Goal: Task Accomplishment & Management: Complete application form

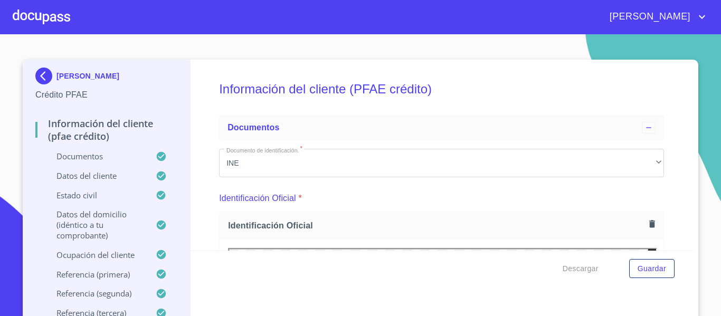
scroll to position [158, 0]
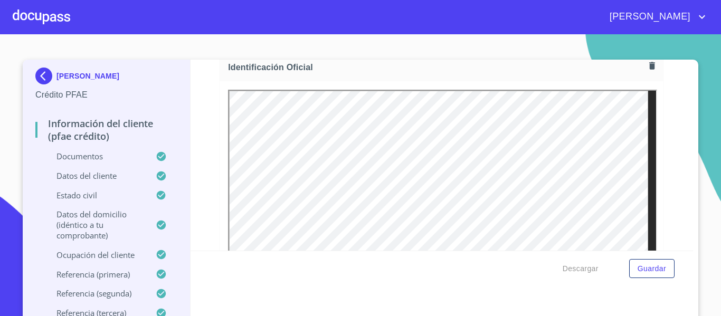
click at [64, 12] on div at bounding box center [42, 17] width 58 height 34
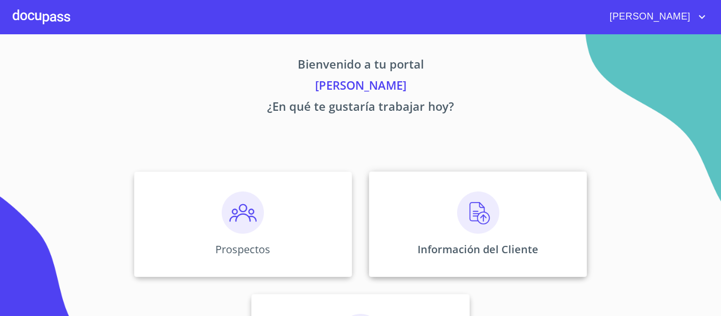
click at [486, 209] on img at bounding box center [478, 213] width 42 height 42
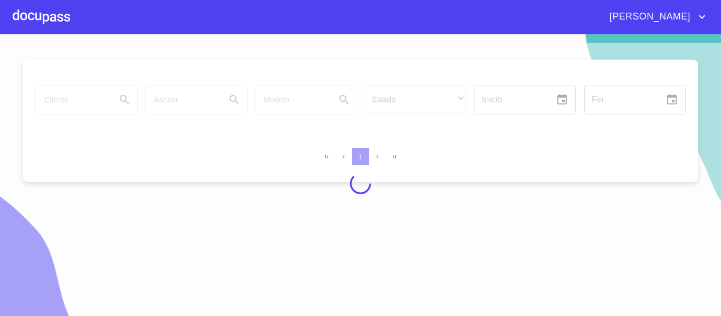
click at [56, 10] on div at bounding box center [42, 17] width 58 height 34
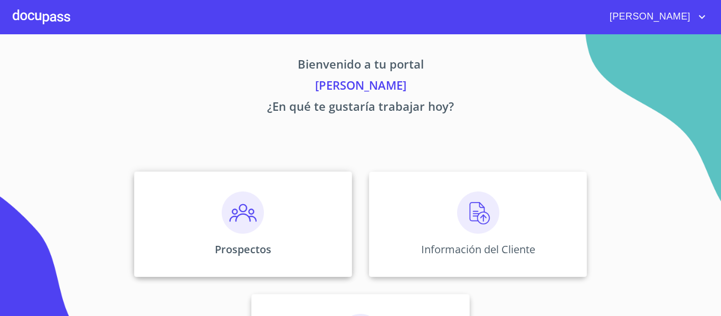
click at [251, 212] on img at bounding box center [243, 213] width 42 height 42
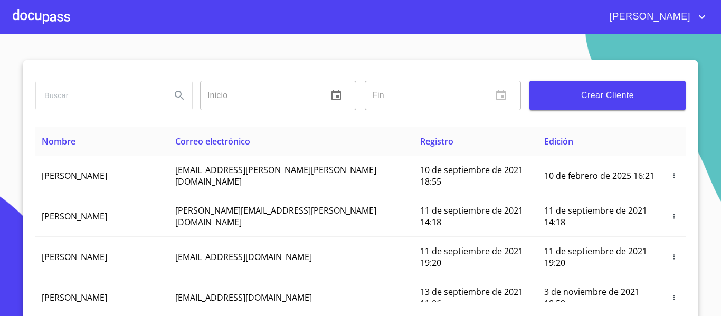
click at [564, 97] on span "Crear Cliente" at bounding box center [607, 95] width 139 height 15
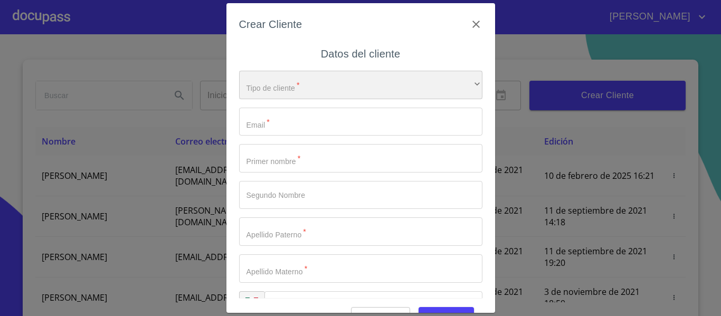
click at [362, 77] on div "​" at bounding box center [360, 85] width 243 height 29
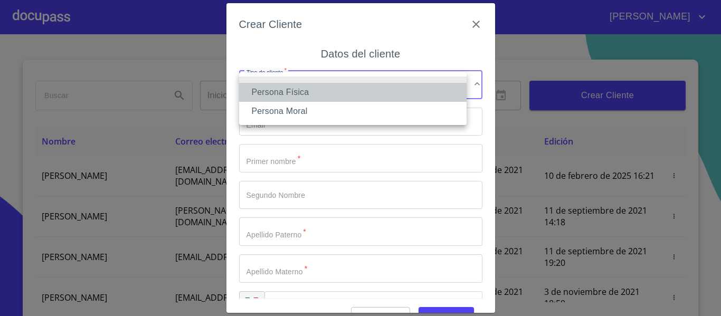
click at [283, 95] on li "Persona Física" at bounding box center [353, 92] width 228 height 19
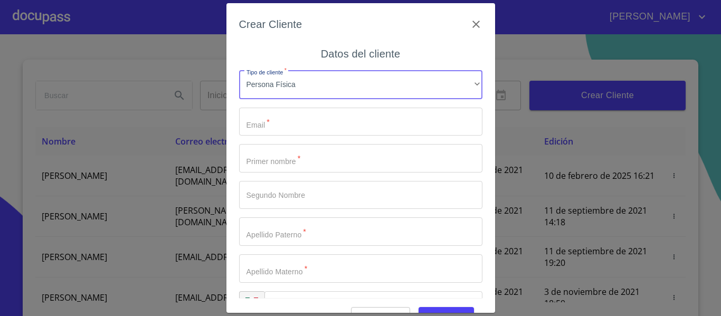
click at [270, 113] on input "Tipo de cliente   *" at bounding box center [360, 122] width 243 height 29
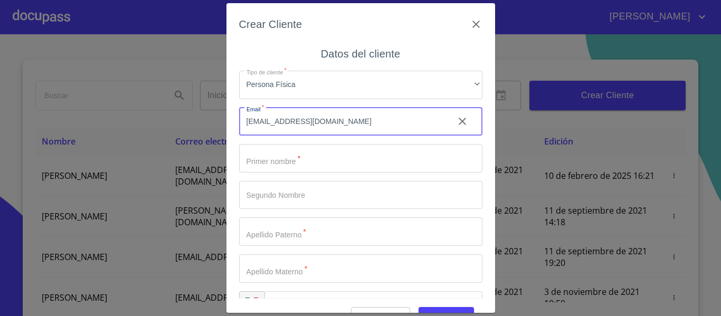
type input "[EMAIL_ADDRESS][DOMAIN_NAME]"
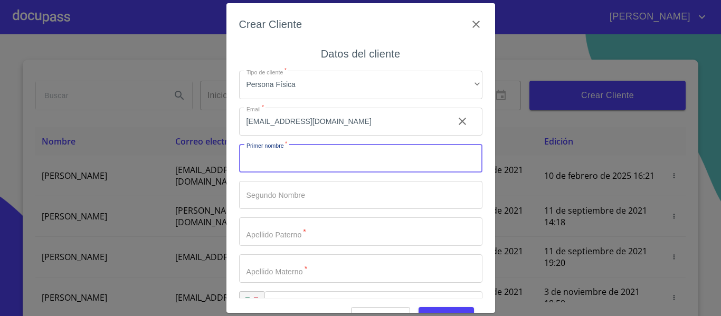
click at [327, 154] on input "Tipo de cliente   *" at bounding box center [360, 158] width 243 height 29
type input "d"
type input "DULCE"
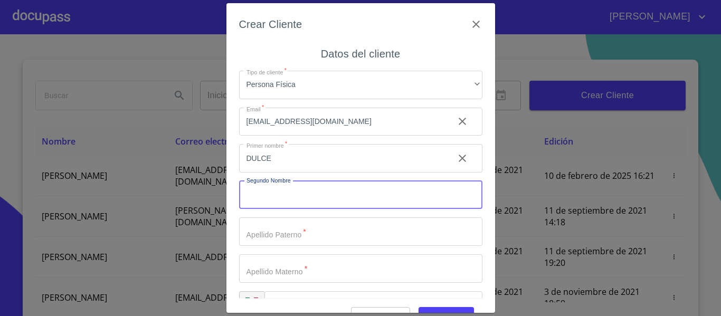
click at [318, 188] on input "Tipo de cliente   *" at bounding box center [360, 195] width 243 height 29
type input "MONTSERRAT"
click at [300, 232] on input "Tipo de cliente   *" at bounding box center [360, 232] width 243 height 29
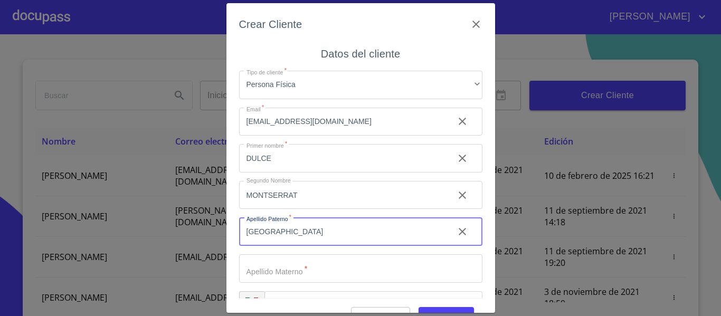
type input "[GEOGRAPHIC_DATA]"
click at [305, 256] on input "Tipo de cliente   *" at bounding box center [360, 269] width 243 height 29
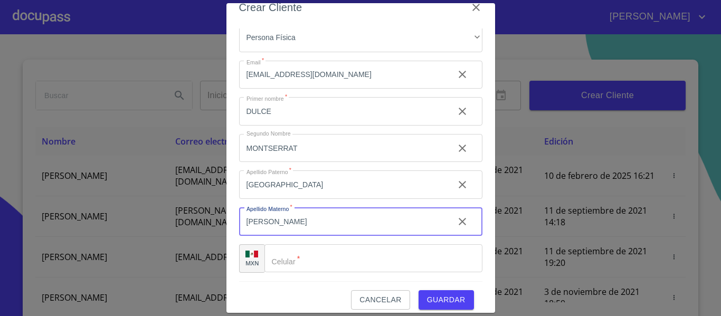
scroll to position [26, 0]
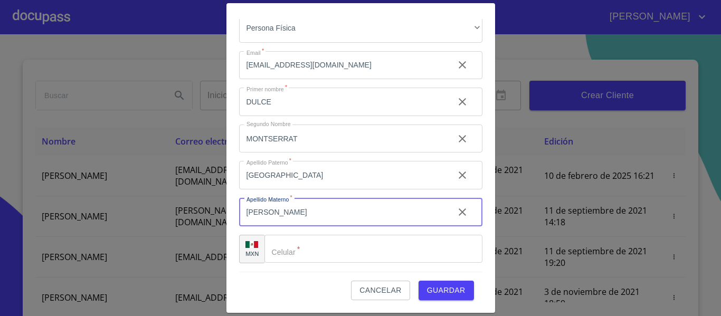
type input "[PERSON_NAME]"
click at [322, 257] on input "Tipo de cliente   *" at bounding box center [374, 249] width 218 height 29
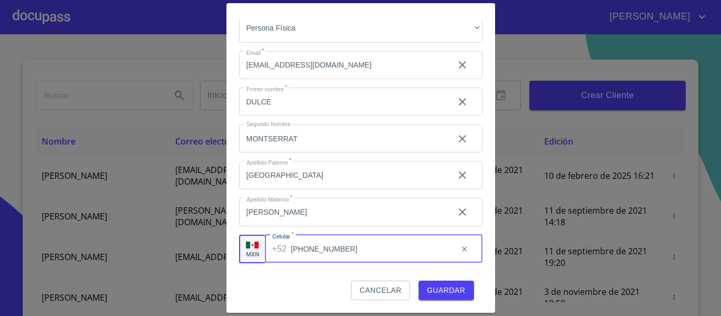
type input "[PHONE_NUMBER]"
click at [427, 286] on span "Guardar" at bounding box center [446, 290] width 39 height 13
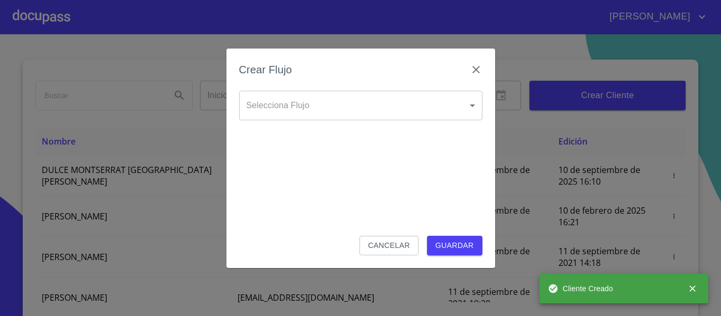
click at [393, 108] on body "[PERSON_NAME] ​ Fin ​ Crear Cliente Nombre Correo electrónico Registro Edición …" at bounding box center [360, 158] width 721 height 316
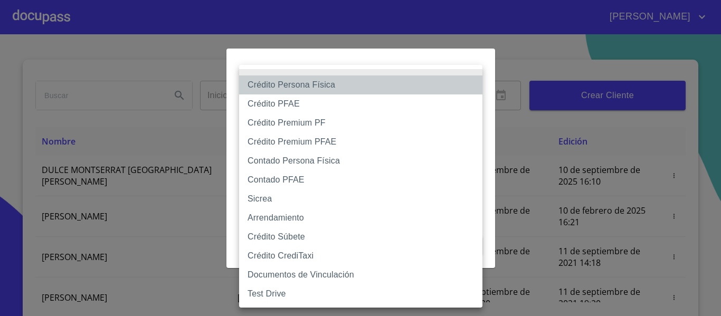
click at [278, 83] on li "Crédito Persona Física" at bounding box center [360, 85] width 243 height 19
type input "6009fb3c7d1714eb8809aa97"
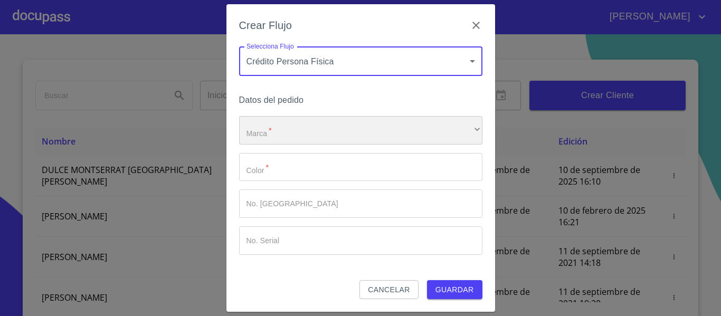
click at [284, 134] on div "​" at bounding box center [360, 130] width 243 height 29
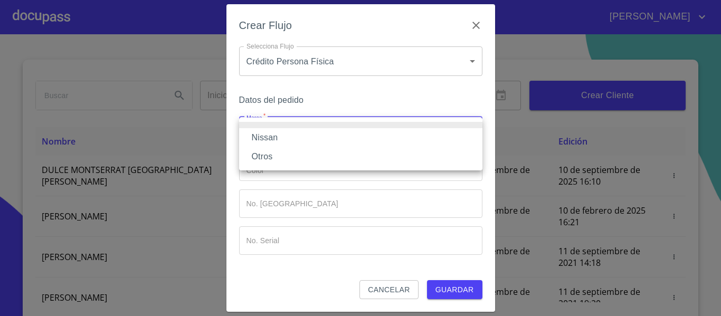
click at [280, 144] on li "Nissan" at bounding box center [360, 137] width 243 height 19
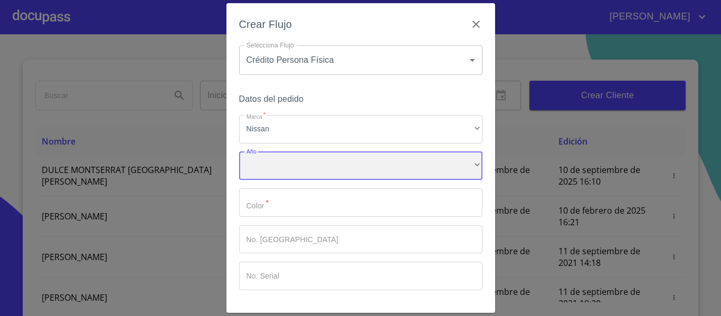
click at [282, 162] on div "​" at bounding box center [360, 166] width 243 height 29
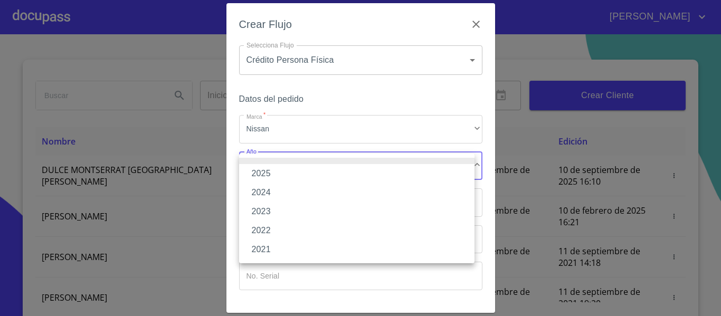
click at [280, 170] on li "2025" at bounding box center [357, 173] width 236 height 19
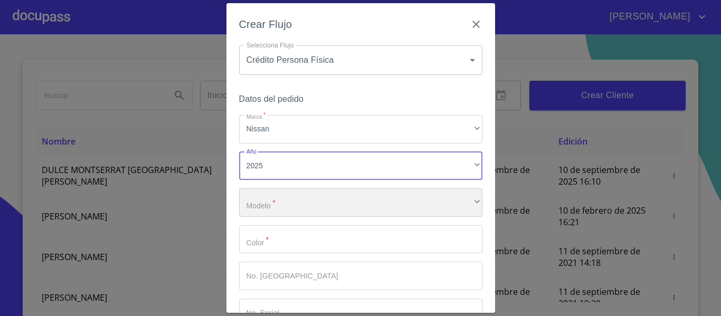
click at [280, 193] on div "​" at bounding box center [360, 203] width 243 height 29
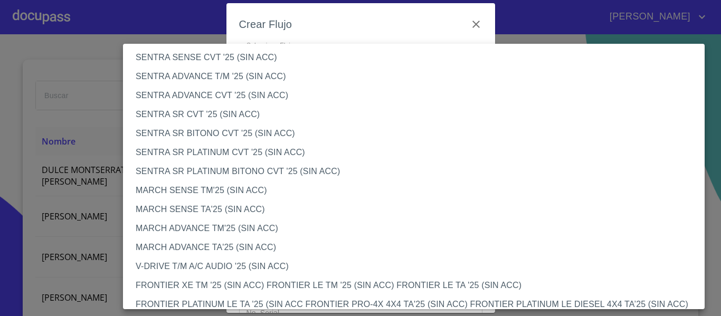
scroll to position [687, 0]
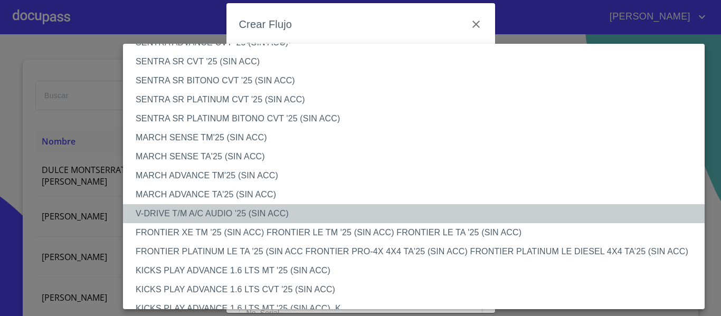
click at [160, 212] on li "V-DRIVE T/M A/C AUDIO '25 (SIN ACC)" at bounding box center [418, 213] width 590 height 19
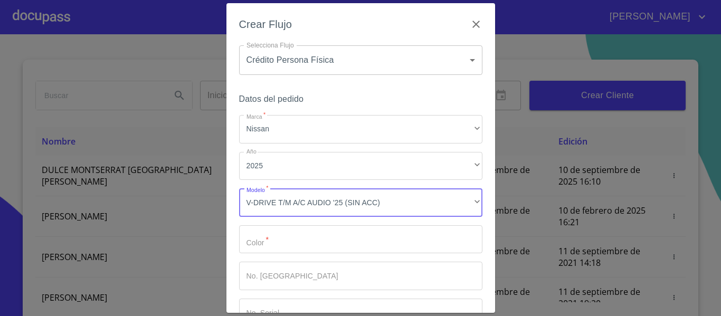
click at [269, 241] on input "Marca   *" at bounding box center [360, 240] width 243 height 29
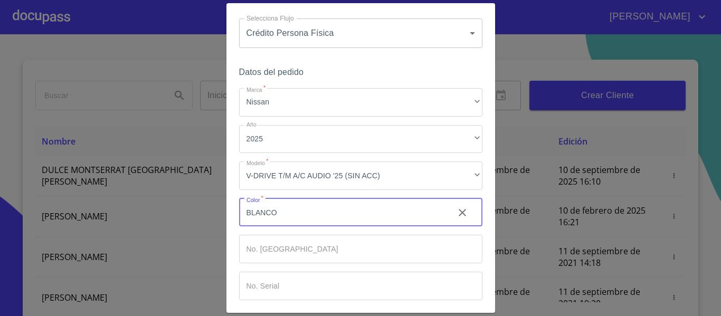
scroll to position [53, 0]
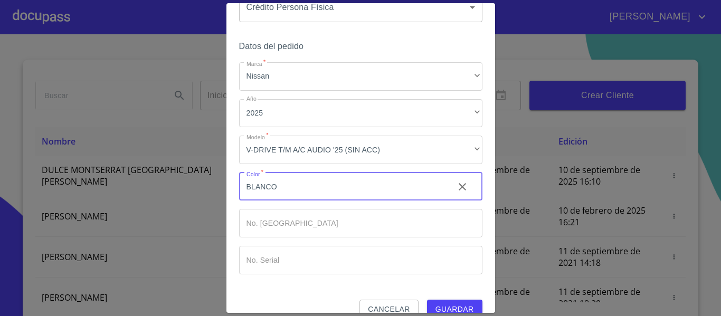
type input "BLANCO"
click at [272, 226] on input "Marca   *" at bounding box center [360, 223] width 243 height 29
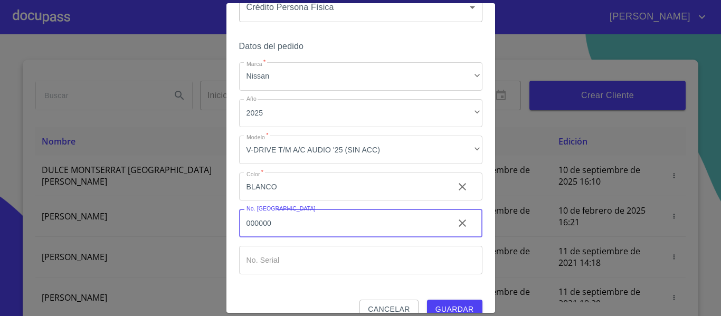
type input "000000"
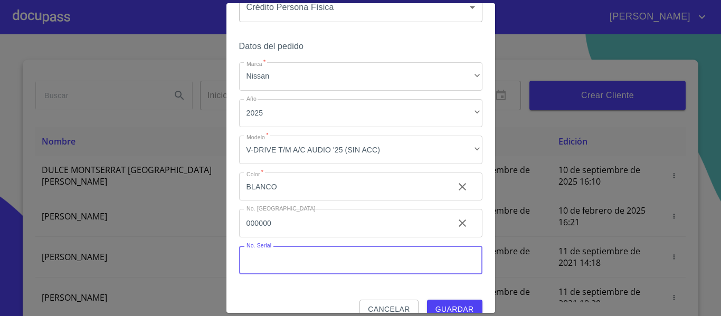
click at [316, 258] on input "Marca   *" at bounding box center [360, 260] width 243 height 29
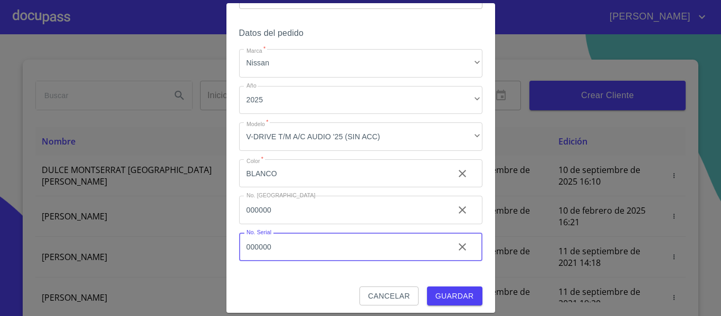
scroll to position [71, 0]
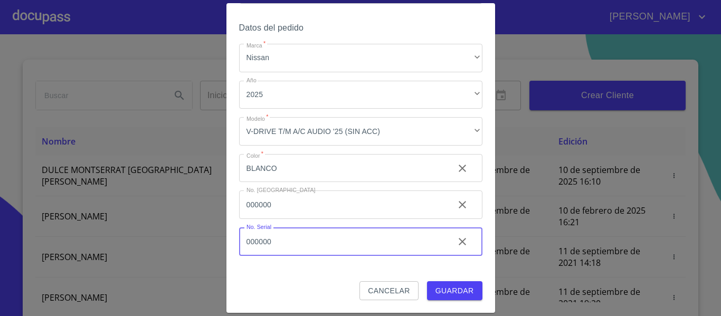
type input "000000"
click at [443, 287] on span "Guardar" at bounding box center [455, 291] width 39 height 13
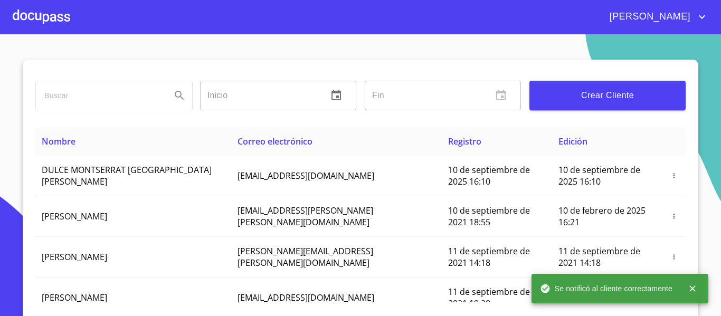
click at [59, 19] on div at bounding box center [42, 17] width 58 height 34
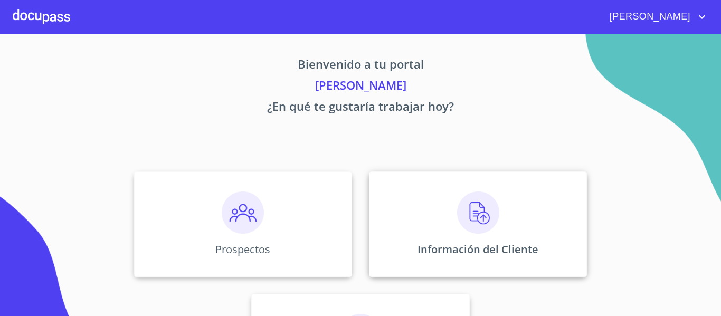
click at [448, 208] on div "Información del Cliente" at bounding box center [478, 225] width 218 height 106
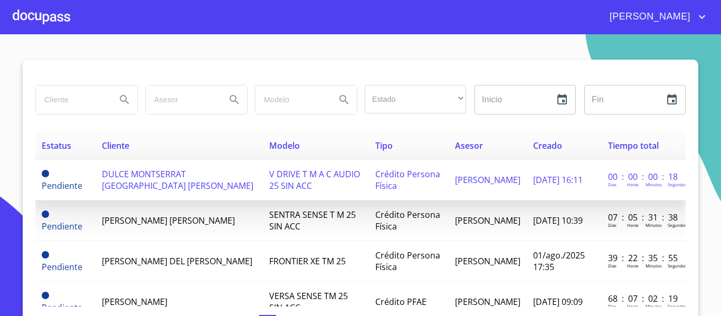
click at [140, 176] on span "DULCE MONTSERRAT [GEOGRAPHIC_DATA] [PERSON_NAME]" at bounding box center [178, 179] width 152 height 23
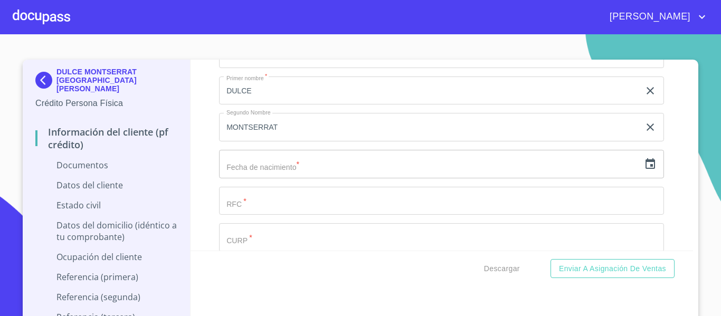
scroll to position [1373, 0]
click at [644, 173] on icon "button" at bounding box center [650, 170] width 13 height 13
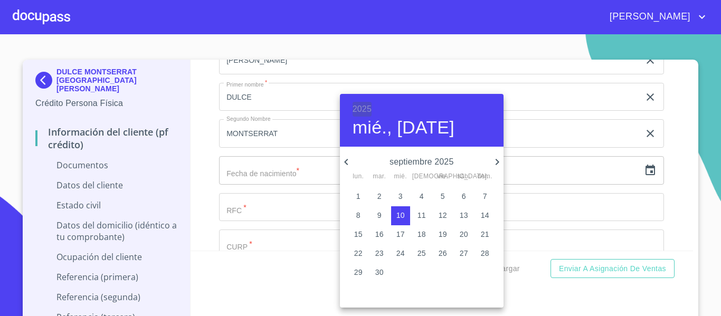
click at [358, 108] on h6 "2025" at bounding box center [362, 109] width 19 height 15
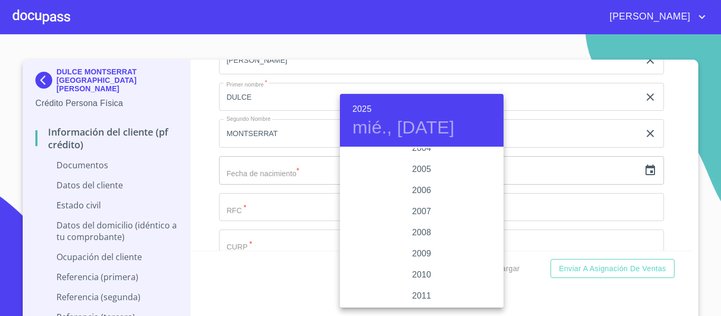
scroll to position [1627, 0]
click at [425, 177] on div "2003" at bounding box center [422, 180] width 164 height 21
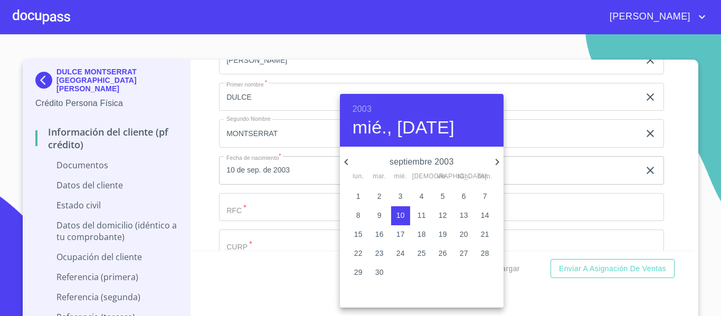
click at [346, 160] on icon "button" at bounding box center [346, 162] width 13 height 13
click at [349, 164] on icon "button" at bounding box center [346, 162] width 13 height 13
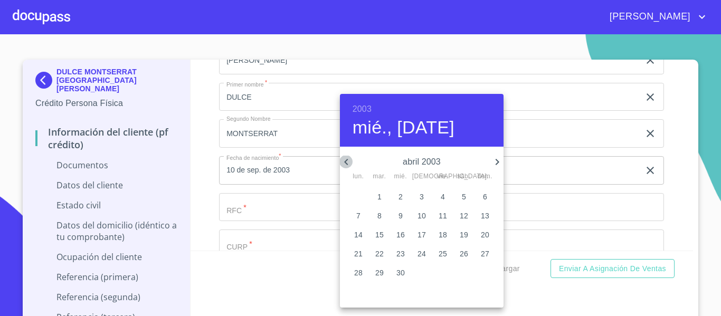
click at [349, 164] on icon "button" at bounding box center [346, 162] width 13 height 13
click at [364, 249] on span "20" at bounding box center [358, 253] width 19 height 11
type input "20 de ene. de 2003"
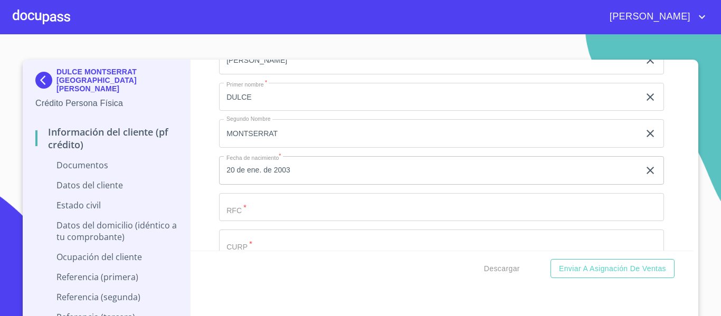
click at [345, 223] on div "Apellido [PERSON_NAME]   * [GEOGRAPHIC_DATA] ​ Apellido Materno   * [PERSON_NAM…" at bounding box center [441, 226] width 445 height 450
click at [332, 193] on input "Documento de identificación.   *" at bounding box center [441, 207] width 445 height 29
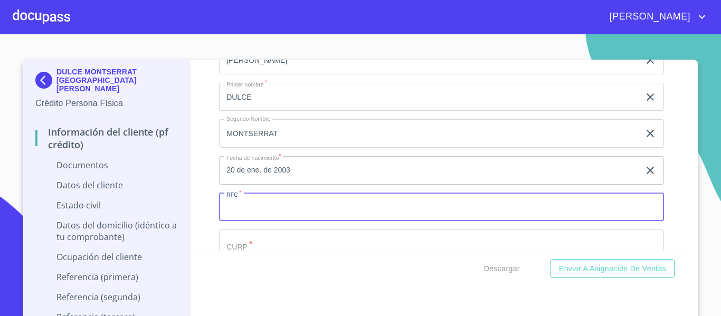
click at [589, 167] on input "20 de ene. de 2003" at bounding box center [431, 170] width 425 height 29
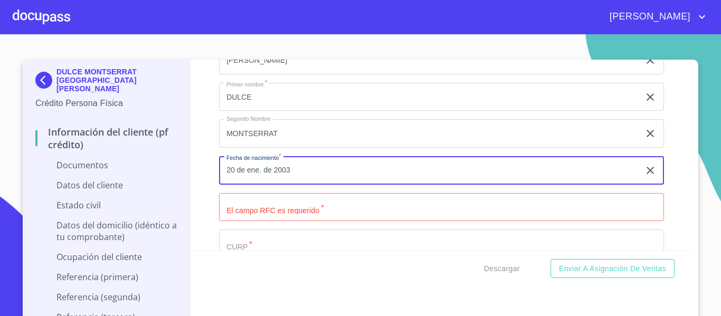
click at [589, 167] on input "20 de ene. de 2003" at bounding box center [431, 170] width 425 height 29
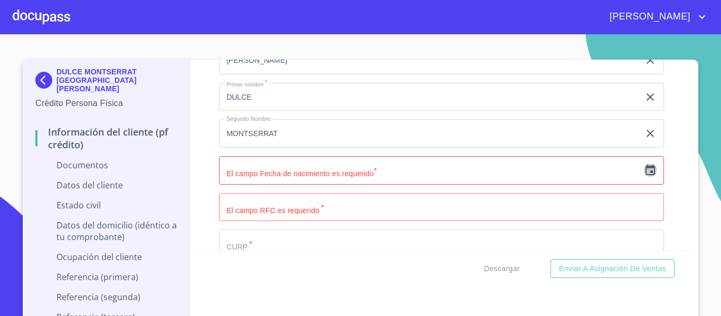
click at [645, 171] on icon "button" at bounding box center [650, 170] width 13 height 13
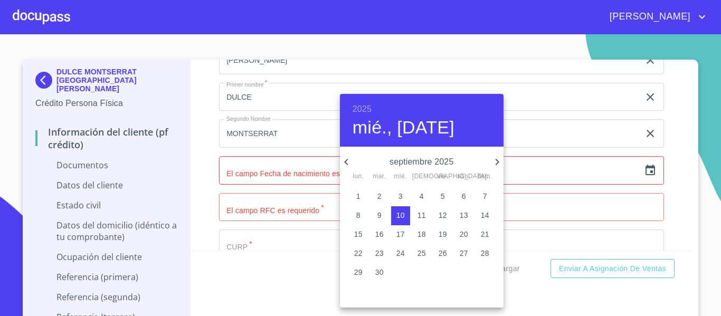
click at [494, 162] on icon "button" at bounding box center [497, 162] width 13 height 13
click at [355, 251] on p "20" at bounding box center [358, 253] width 8 height 11
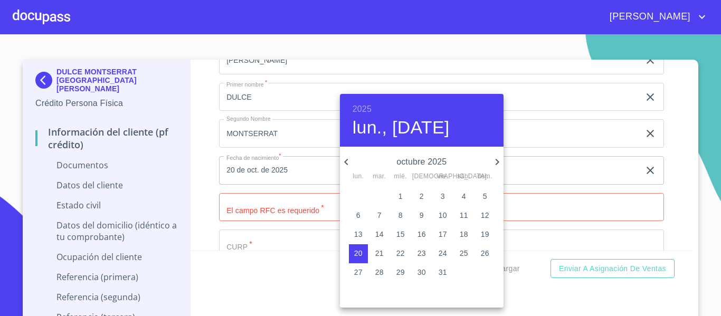
click at [359, 112] on h6 "2025" at bounding box center [362, 109] width 19 height 15
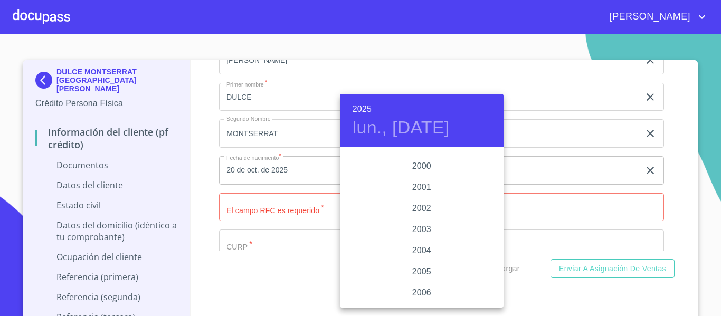
scroll to position [1574, 0]
click at [425, 235] on div "2003" at bounding box center [422, 232] width 164 height 21
type input "20 de oct. de 2003"
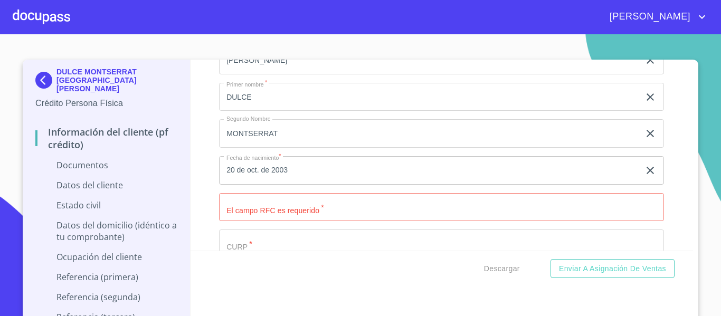
click at [292, 213] on input "Documento de identificación.   *" at bounding box center [441, 207] width 445 height 29
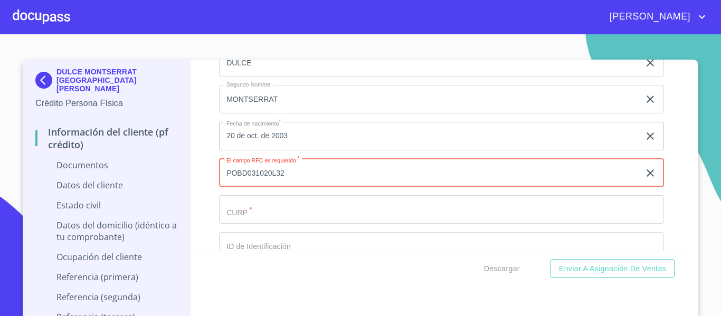
scroll to position [1426, 0]
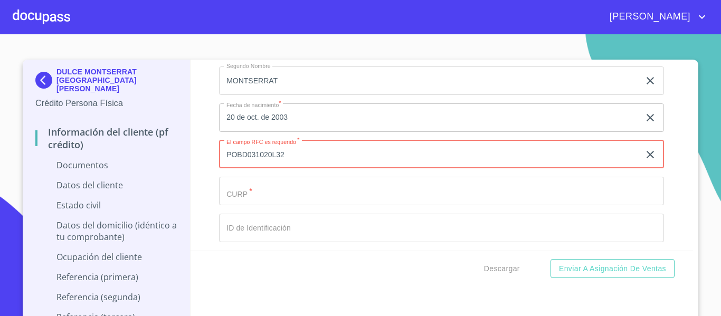
click at [263, 156] on input "POBD031020L32" at bounding box center [429, 154] width 421 height 29
type input "POBD031020L32"
click at [251, 199] on input "Documento de identificación.   *" at bounding box center [441, 191] width 445 height 29
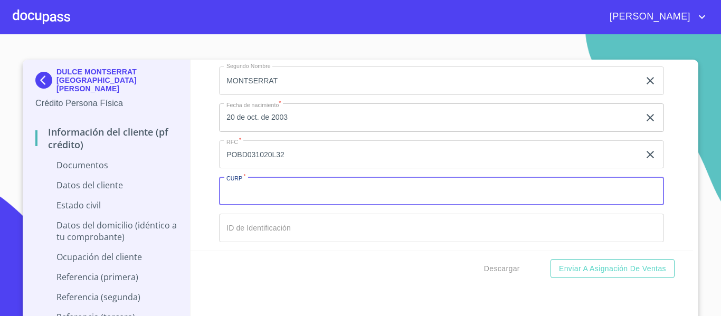
paste input "POBD031020L32"
click at [293, 189] on input "POBD031020L32" at bounding box center [429, 191] width 421 height 29
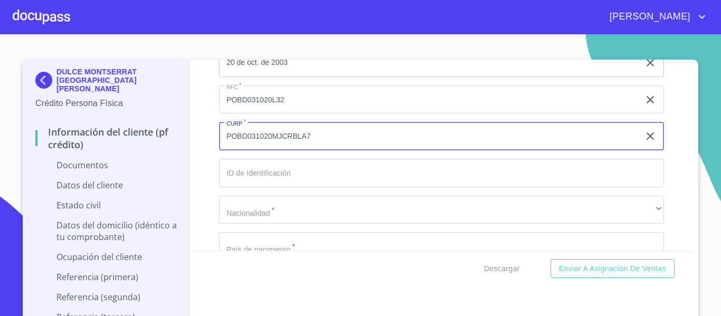
scroll to position [1532, 0]
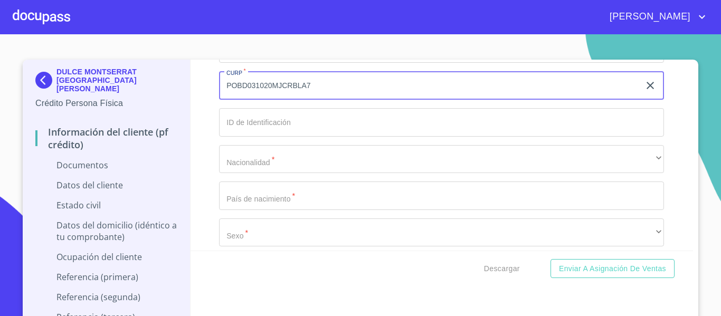
type input "POBD031020MJCRBLA7"
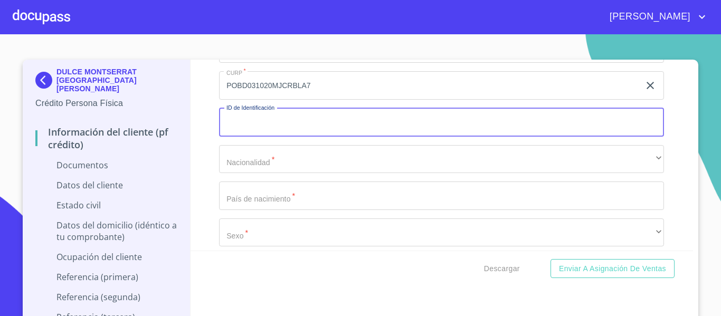
click at [257, 129] on input "Documento de identificación.   *" at bounding box center [441, 122] width 445 height 29
type input "2514384988"
click at [212, 158] on div "Información del cliente (PF crédito) Documentos Documento de identificación.   …" at bounding box center [442, 155] width 503 height 191
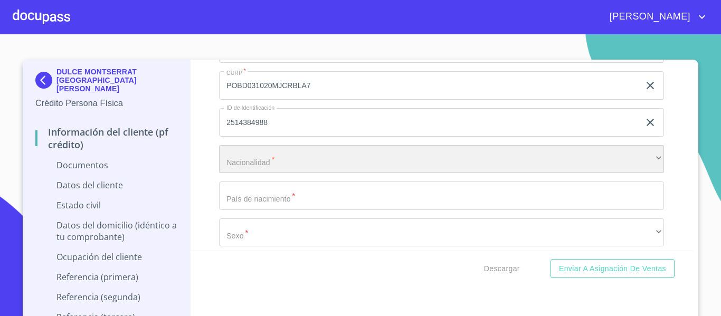
click at [222, 161] on div "​" at bounding box center [441, 159] width 445 height 29
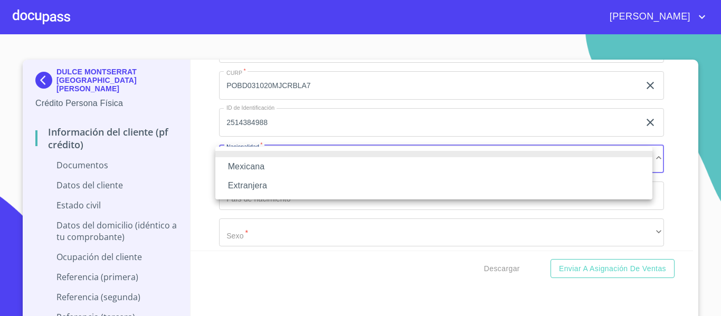
click at [228, 164] on li "Mexicana" at bounding box center [433, 166] width 437 height 19
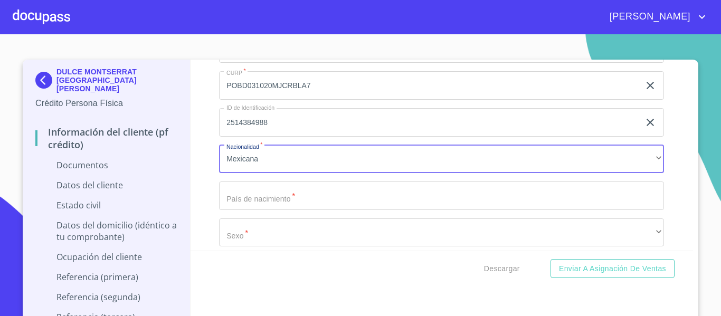
click at [233, 193] on input "Documento de identificación.   *" at bounding box center [441, 196] width 445 height 29
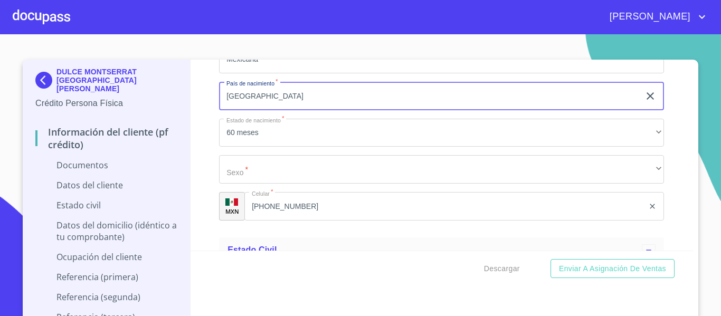
scroll to position [1637, 0]
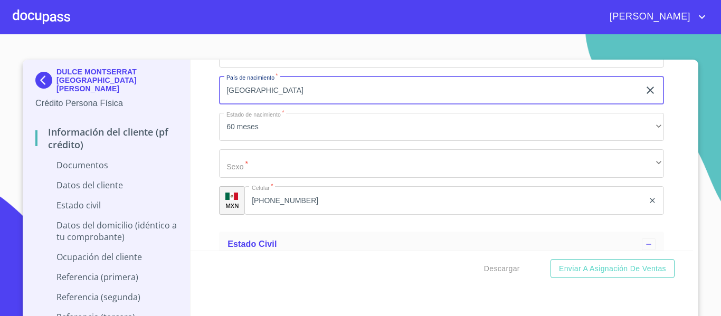
type input "[GEOGRAPHIC_DATA]"
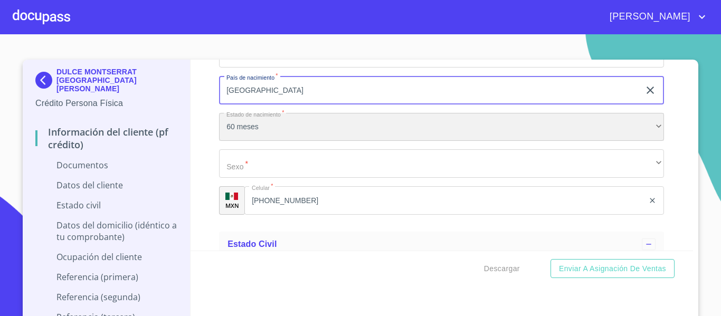
click at [245, 124] on div "60 meses" at bounding box center [441, 127] width 445 height 29
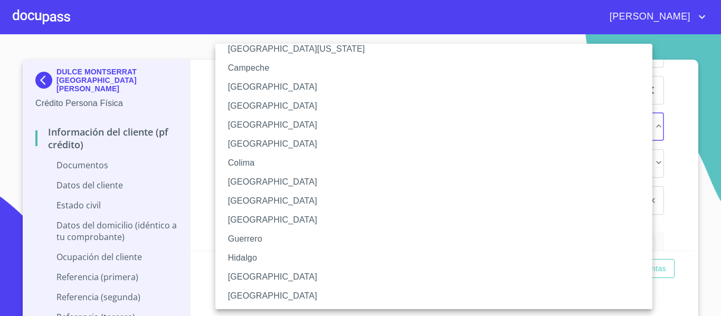
scroll to position [106, 0]
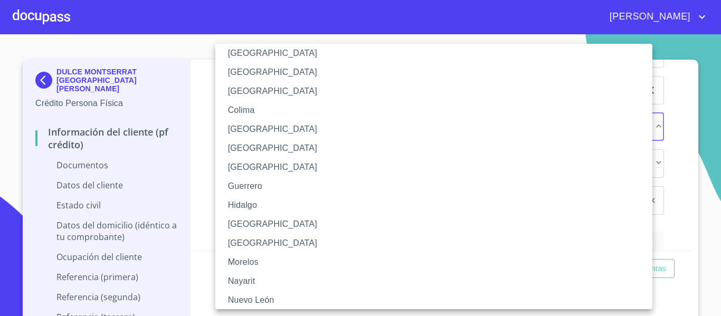
click at [247, 220] on li "[GEOGRAPHIC_DATA]" at bounding box center [437, 224] width 445 height 19
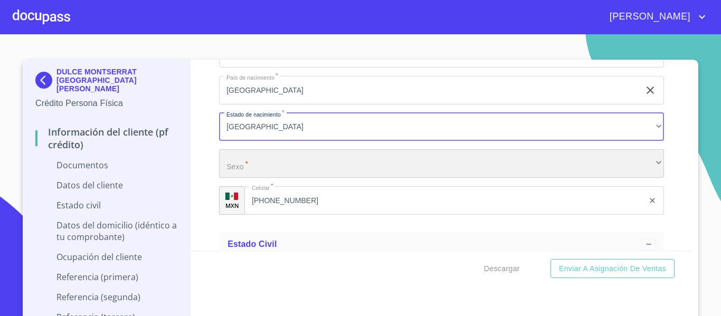
click at [232, 168] on div "​" at bounding box center [441, 163] width 445 height 29
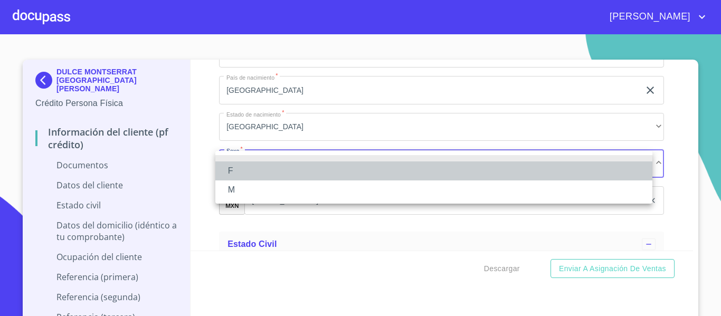
click at [232, 168] on li "F" at bounding box center [433, 171] width 437 height 19
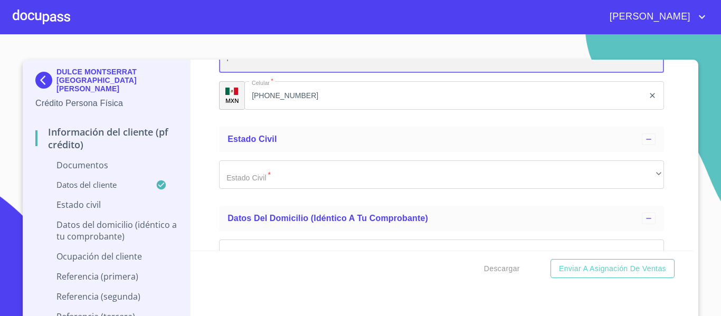
scroll to position [1743, 0]
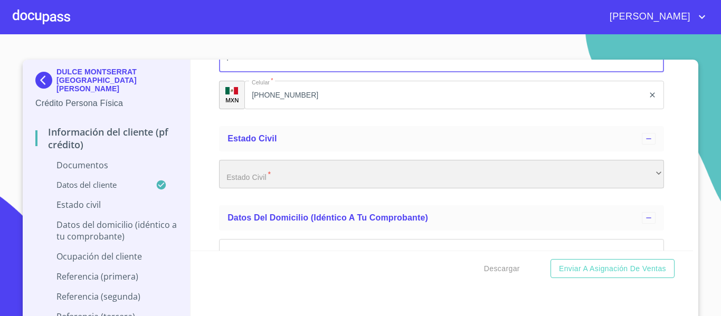
click at [242, 181] on div "​" at bounding box center [441, 174] width 445 height 29
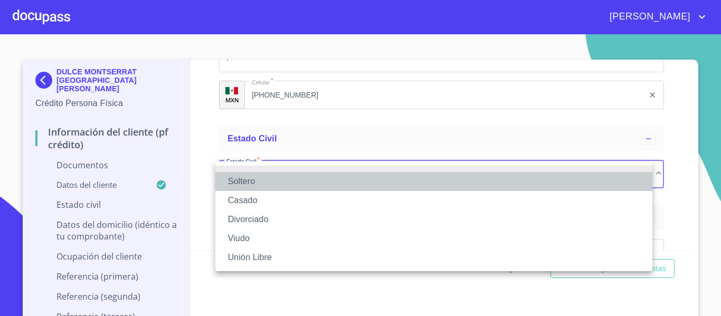
click at [249, 184] on li "Soltero" at bounding box center [433, 181] width 437 height 19
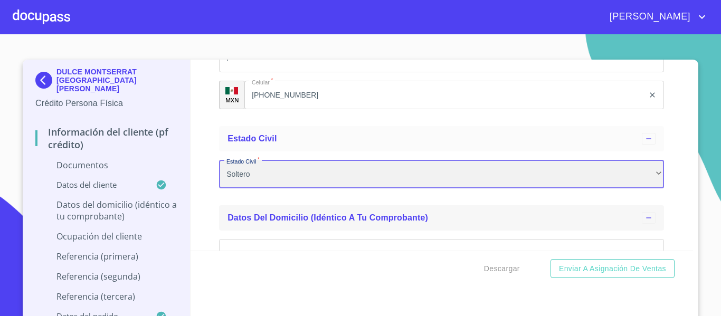
scroll to position [1901, 0]
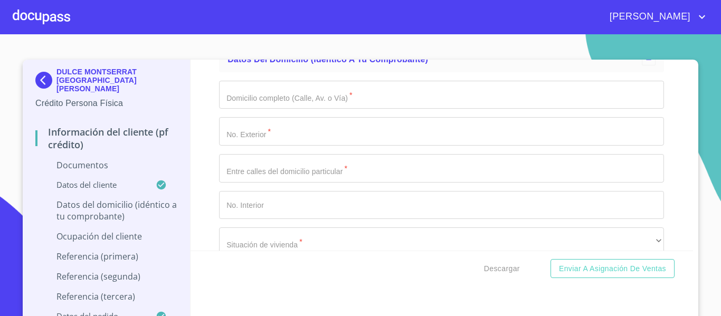
click at [244, 100] on input "Documento de identificación.   *" at bounding box center [441, 95] width 445 height 29
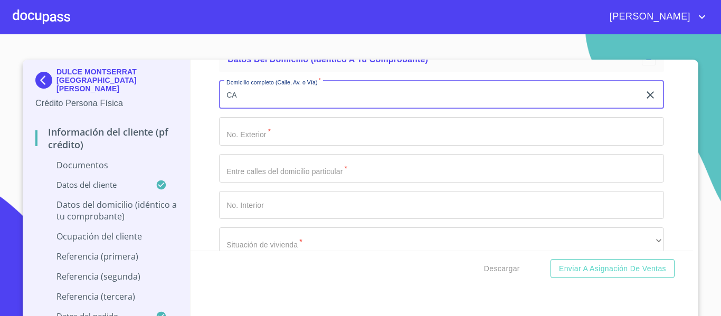
type input "C"
type input "FEDERALIZMO"
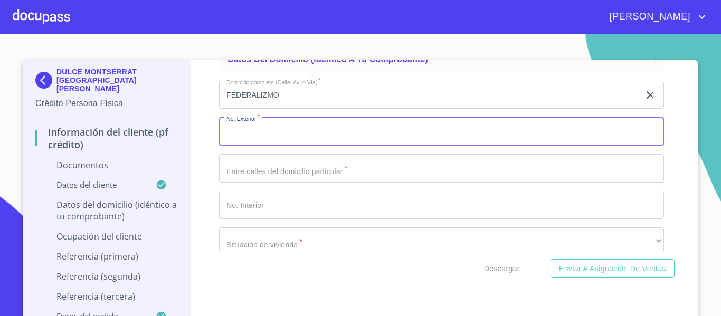
click at [265, 145] on input "Documento de identificación.   *" at bounding box center [441, 131] width 445 height 29
type input "543"
click at [258, 166] on input "Documento de identificación.   *" at bounding box center [441, 168] width 445 height 29
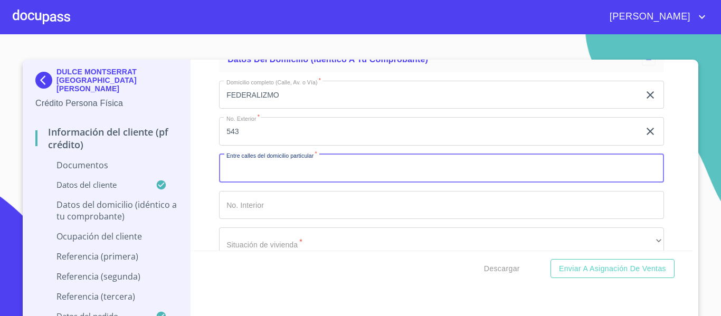
click at [261, 94] on input "FEDERALIZMO" at bounding box center [429, 95] width 421 height 29
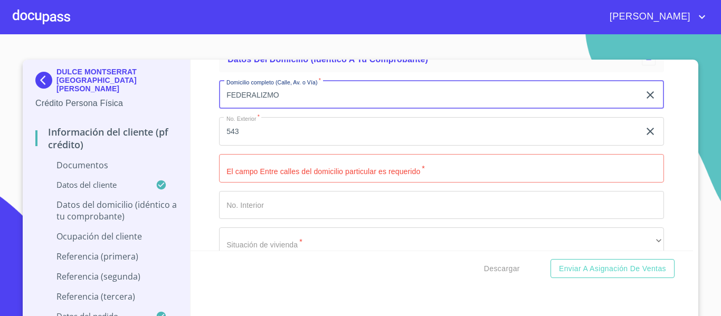
click at [261, 93] on input "FEDERALIZMO" at bounding box center [429, 95] width 421 height 29
type input "FEDERALISMO"
click at [287, 162] on input "Documento de identificación.   *" at bounding box center [441, 168] width 445 height 29
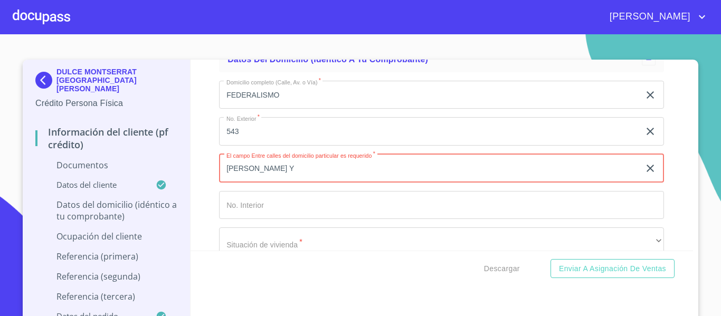
scroll to position [1954, 0]
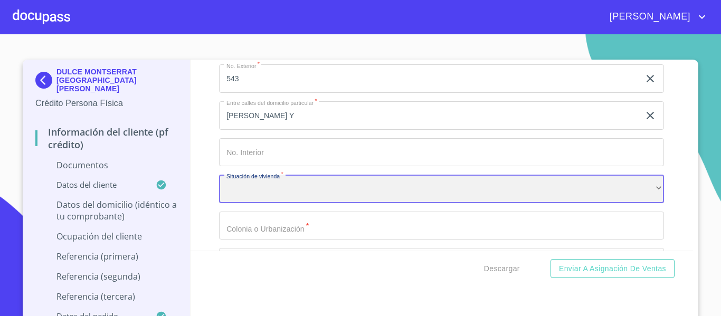
click at [272, 184] on div "​" at bounding box center [441, 189] width 445 height 29
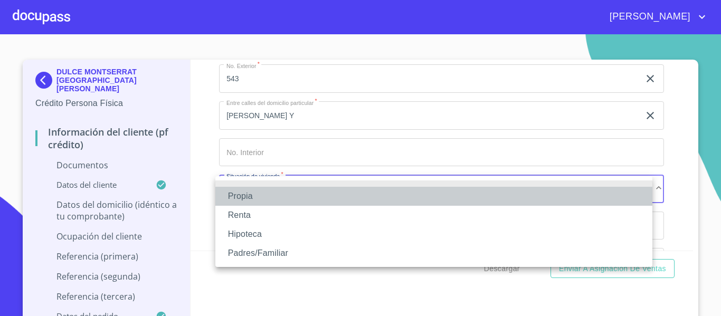
click at [255, 189] on li "Propia" at bounding box center [433, 196] width 437 height 19
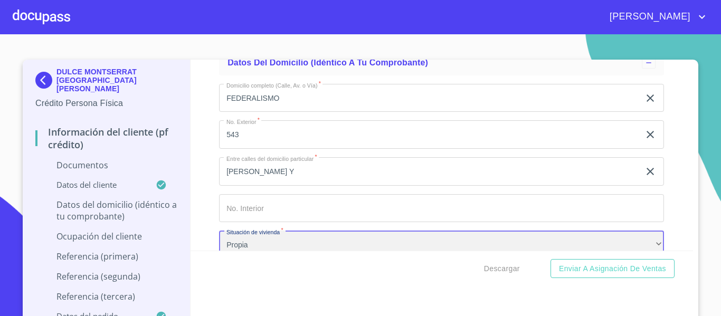
scroll to position [1901, 0]
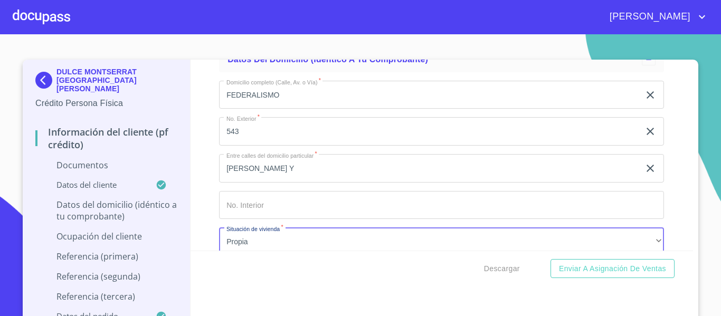
click at [361, 166] on input "[PERSON_NAME] Y" at bounding box center [429, 168] width 421 height 29
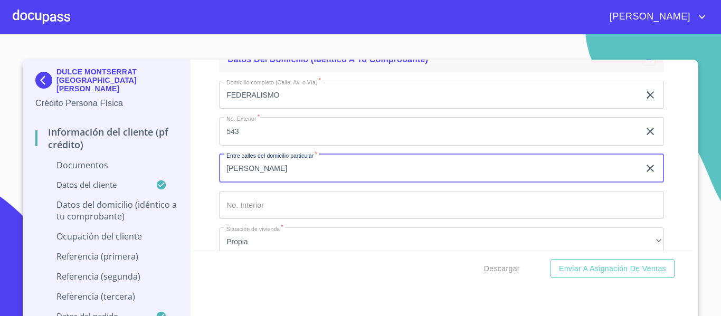
type input "J"
click at [295, 98] on input "FEDERALISMO" at bounding box center [429, 95] width 421 height 29
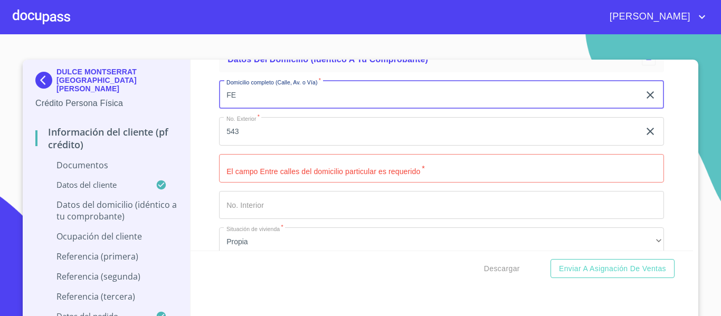
type input "F"
type input "[PERSON_NAME]"
click at [274, 127] on input "543" at bounding box center [429, 131] width 421 height 29
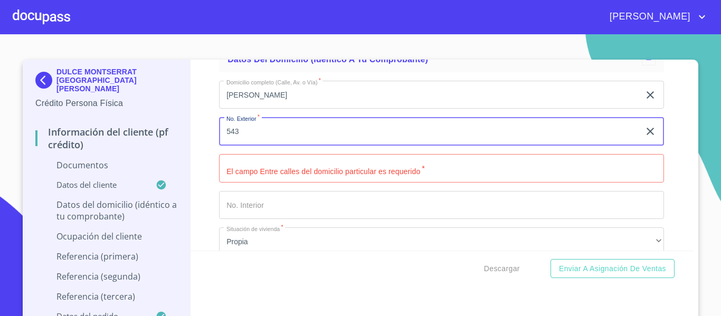
click at [274, 127] on input "543" at bounding box center [429, 131] width 421 height 29
type input "3927"
click at [262, 170] on input "Documento de identificación.   *" at bounding box center [441, 168] width 445 height 29
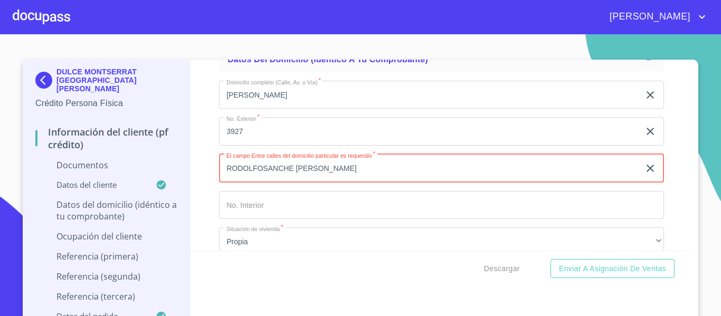
click at [258, 171] on input "RODOLFOSANCHE [PERSON_NAME]" at bounding box center [429, 168] width 421 height 29
click at [341, 168] on input "[PERSON_NAME] [PERSON_NAME]" at bounding box center [429, 168] width 421 height 29
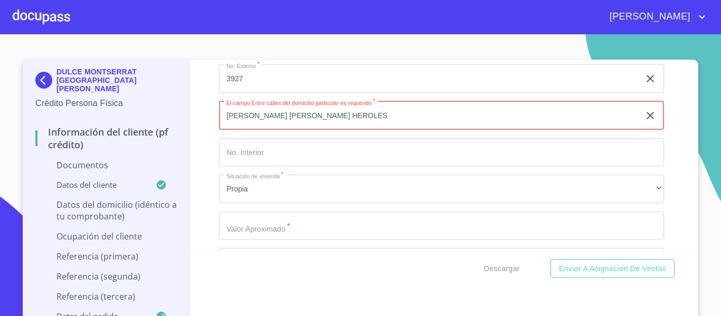
scroll to position [2007, 0]
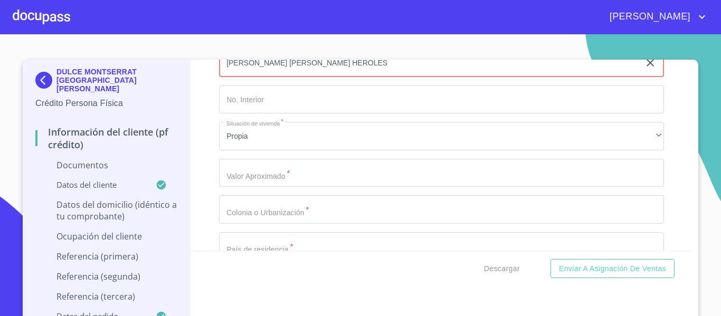
type input "[PERSON_NAME] [PERSON_NAME] HEROLES"
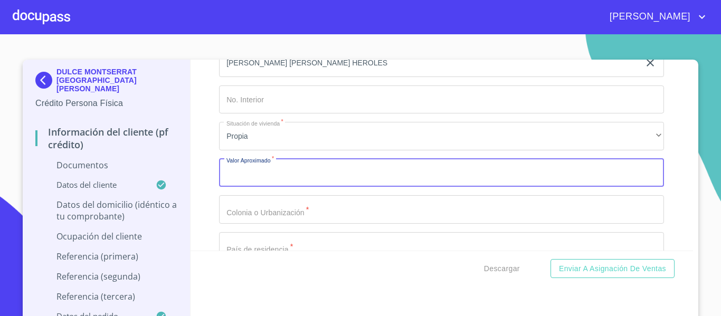
click at [270, 175] on input "Documento de identificación.   *" at bounding box center [441, 173] width 445 height 29
type input "$1,500,000"
click at [271, 202] on input "Documento de identificación.   *" at bounding box center [441, 209] width 445 height 29
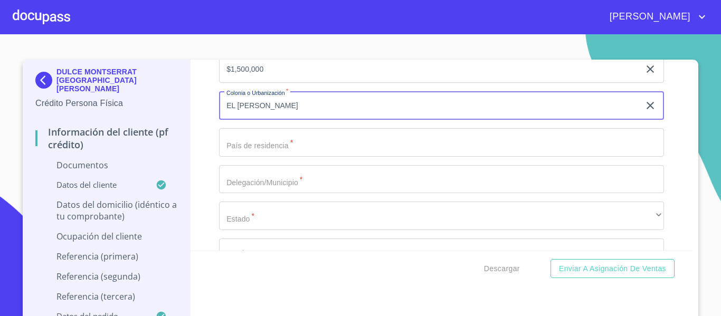
scroll to position [2113, 0]
type input "EL [PERSON_NAME]"
click at [267, 146] on input "Documento de identificación.   *" at bounding box center [441, 141] width 445 height 29
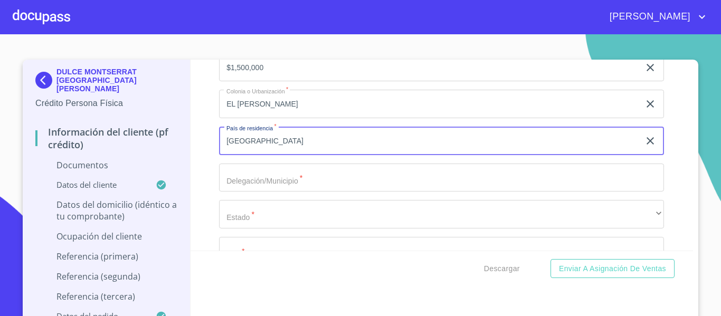
scroll to position [2165, 0]
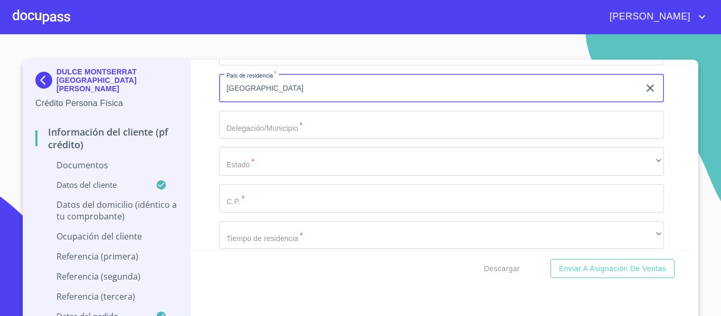
type input "[GEOGRAPHIC_DATA]"
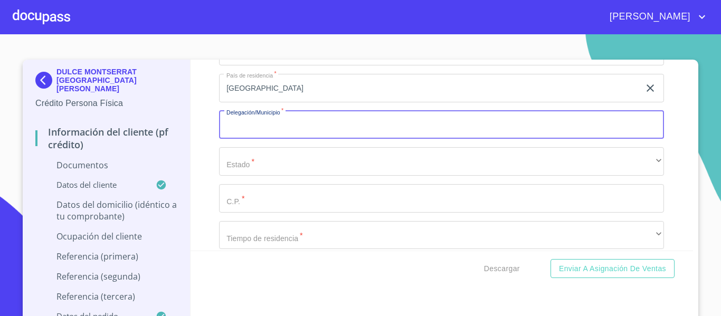
click at [259, 127] on input "Documento de identificación.   *" at bounding box center [441, 125] width 445 height 29
type input "[GEOGRAPHIC_DATA]"
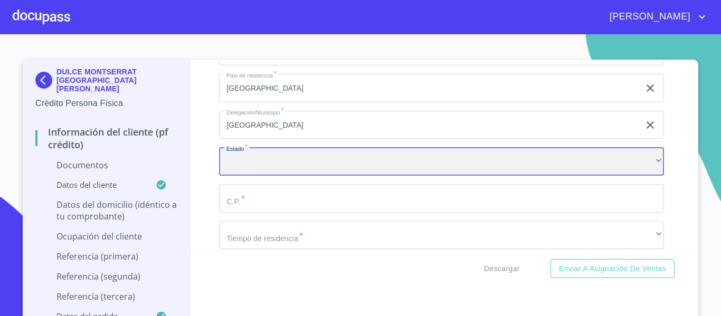
click at [258, 171] on div "​" at bounding box center [441, 161] width 445 height 29
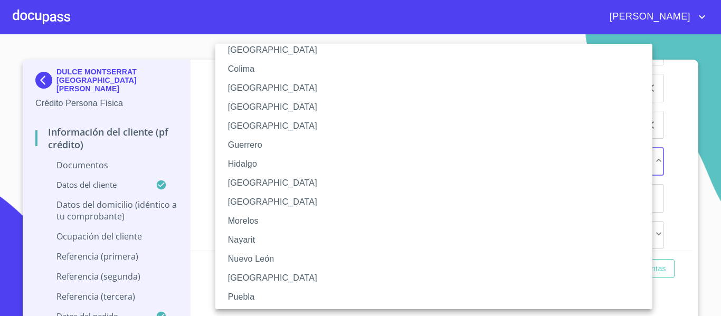
scroll to position [158, 0]
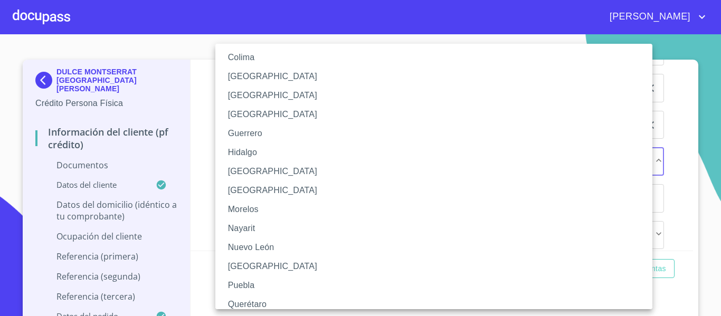
click at [248, 172] on li "[GEOGRAPHIC_DATA]" at bounding box center [437, 171] width 445 height 19
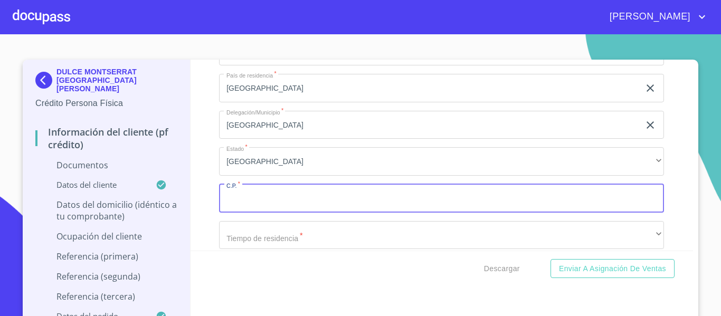
click at [250, 201] on input "Documento de identificación.   *" at bounding box center [441, 198] width 445 height 29
type input "44980"
click at [198, 237] on div "Información del cliente (PF crédito) Documentos Documento de identificación.   …" at bounding box center [442, 155] width 503 height 191
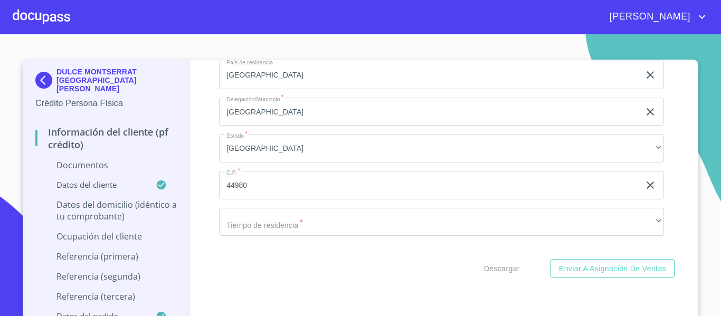
scroll to position [2218, 0]
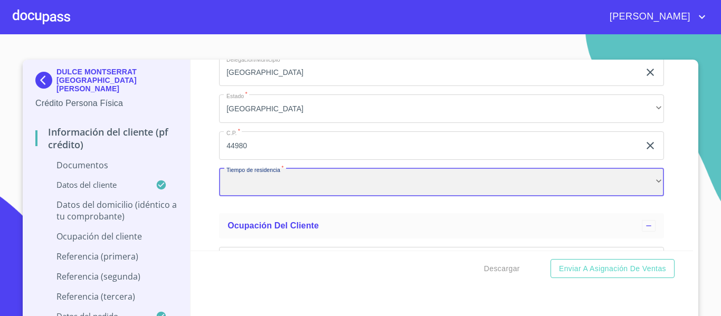
click at [237, 180] on div "​" at bounding box center [441, 182] width 445 height 29
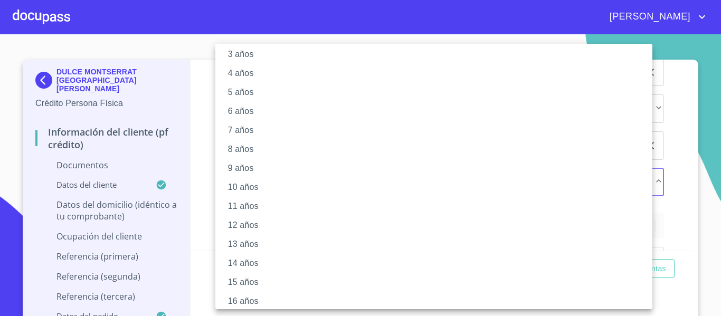
scroll to position [148, 0]
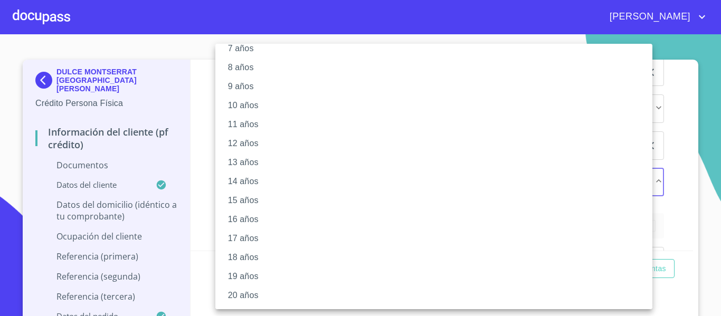
click at [244, 288] on li "20 años" at bounding box center [437, 295] width 445 height 19
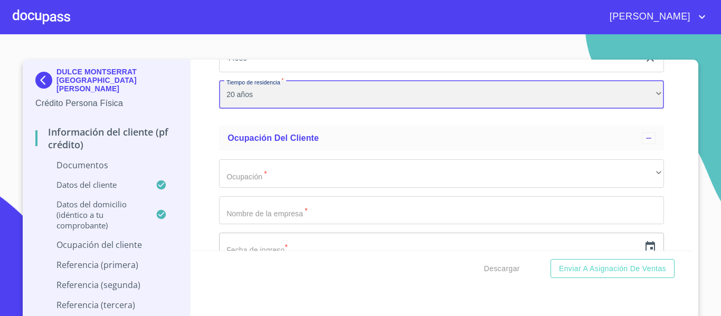
scroll to position [2324, 0]
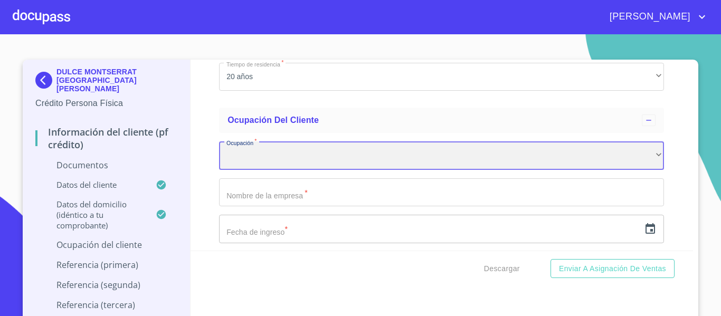
click at [223, 164] on div "​" at bounding box center [441, 156] width 445 height 29
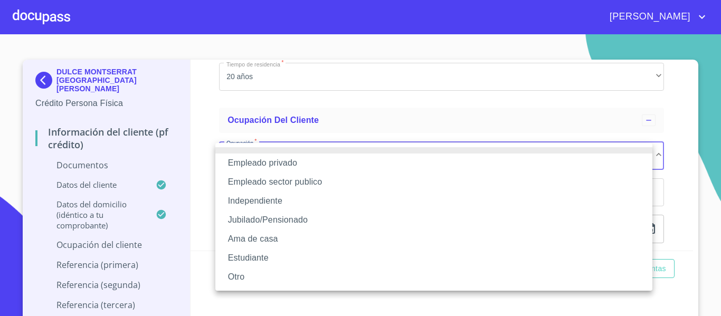
click at [249, 198] on li "Independiente" at bounding box center [433, 201] width 437 height 19
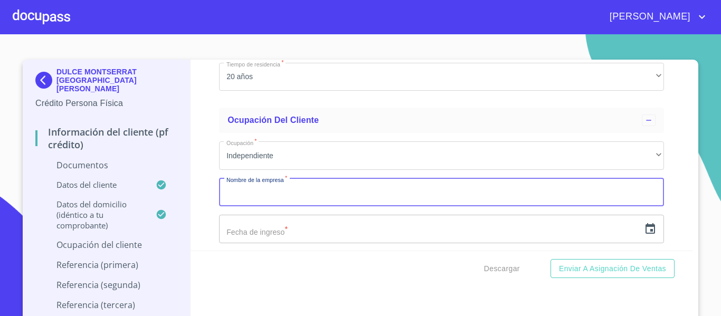
click at [249, 198] on input "Documento de identificación.   *" at bounding box center [441, 193] width 445 height 29
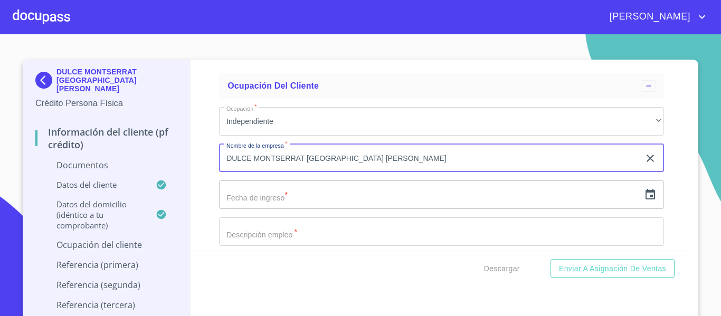
scroll to position [2377, 0]
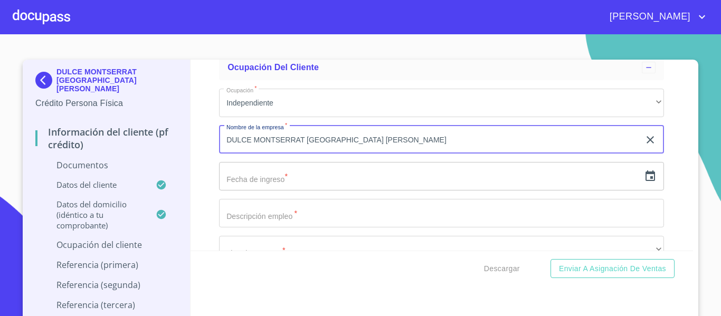
type input "DULCE MONTSERRAT [GEOGRAPHIC_DATA] [PERSON_NAME]"
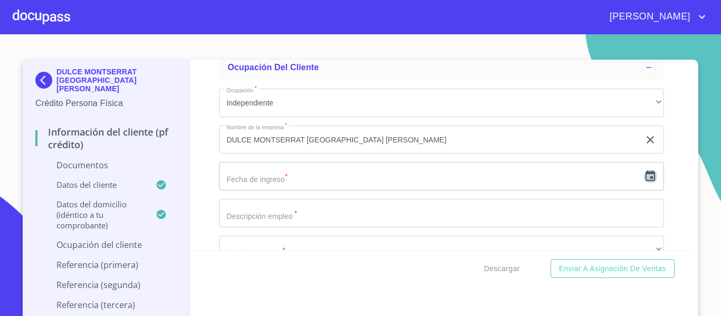
click at [644, 175] on icon "button" at bounding box center [650, 176] width 13 height 13
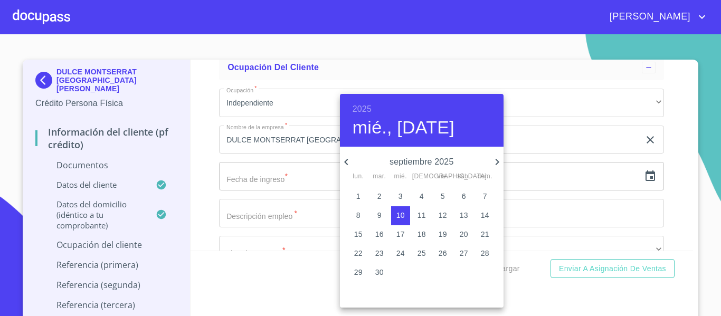
click at [367, 109] on h6 "2025" at bounding box center [362, 109] width 19 height 15
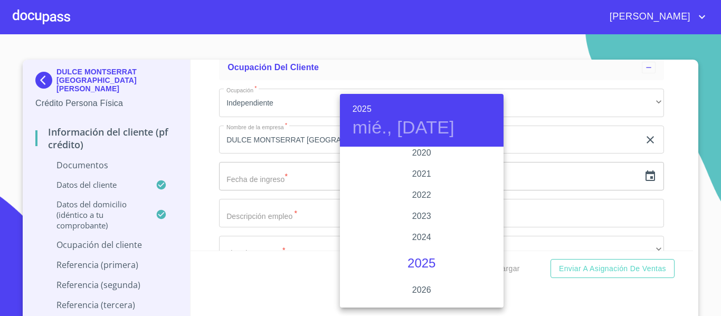
scroll to position [1996, 0]
click at [424, 213] on div "2022" at bounding box center [422, 211] width 164 height 21
type input "10 de sep. de 2022"
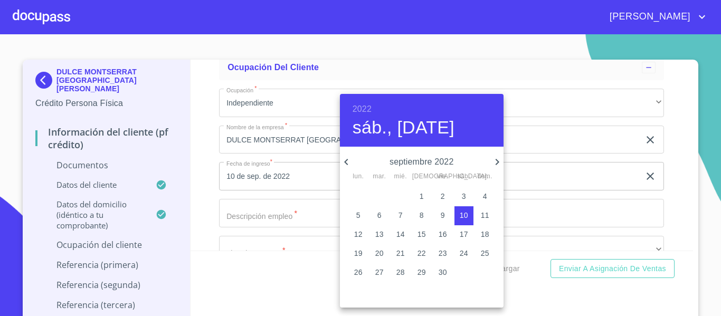
click at [205, 197] on div at bounding box center [360, 158] width 721 height 316
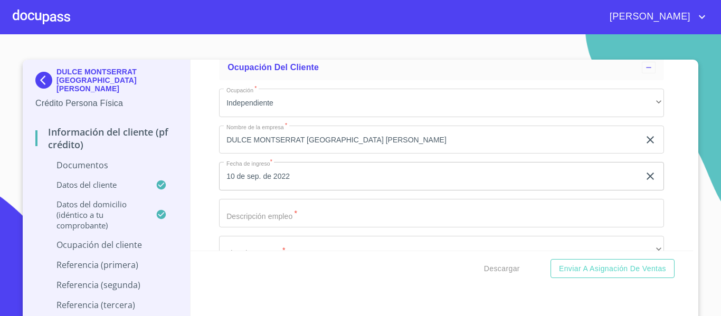
click at [242, 213] on input "Documento de identificación.   *" at bounding box center [441, 213] width 445 height 29
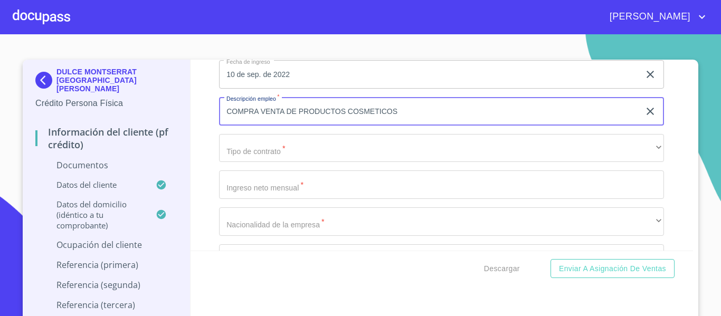
scroll to position [2482, 0]
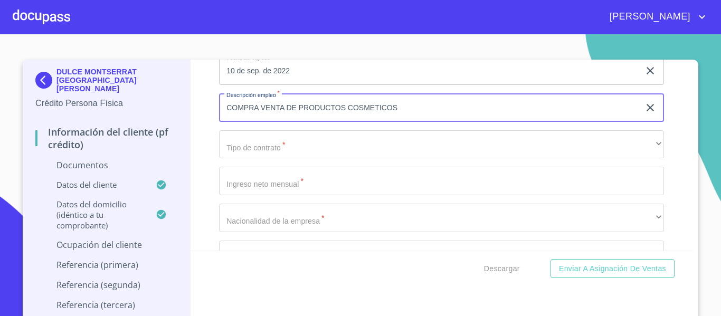
type input "COMPRA VENTA DE PRODUCTOS COSMETICOS"
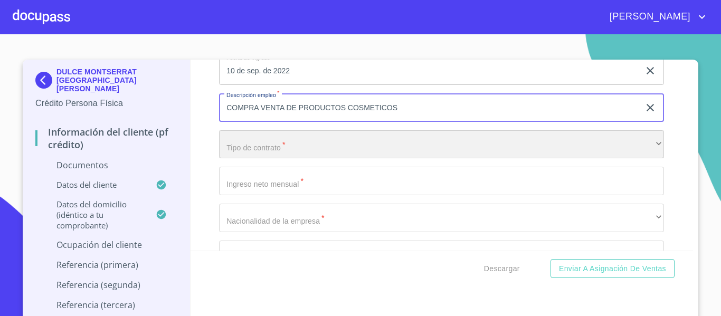
click at [243, 149] on div "​" at bounding box center [441, 144] width 445 height 29
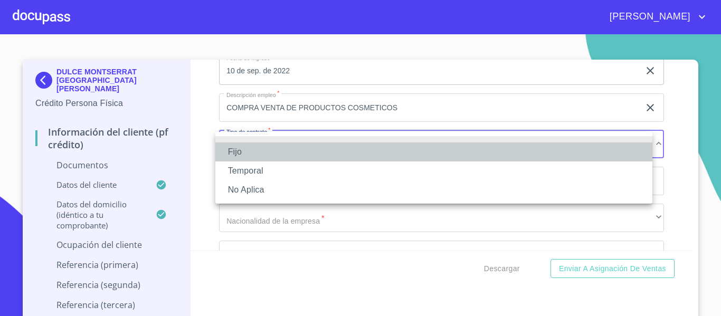
click at [243, 149] on li "Fijo" at bounding box center [433, 152] width 437 height 19
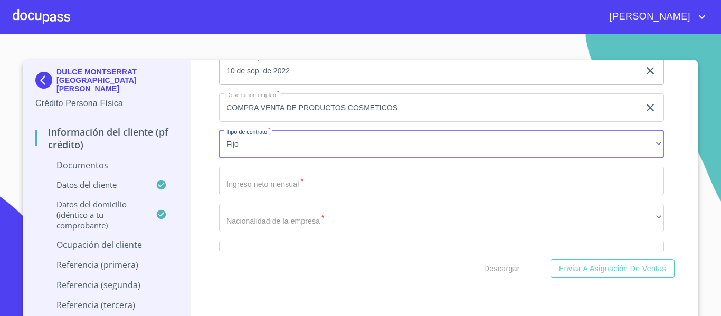
click at [258, 186] on input "Documento de identificación.   *" at bounding box center [441, 181] width 445 height 29
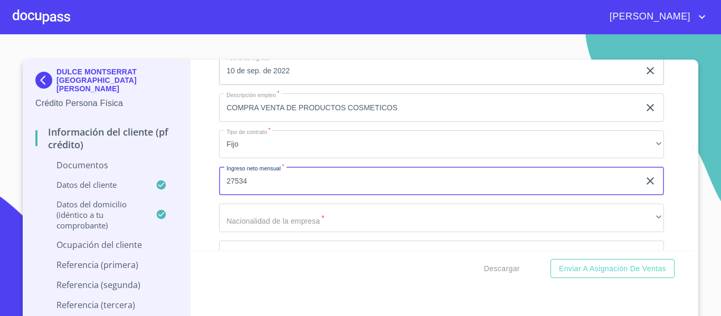
type input "27534"
click at [194, 238] on div "Información del cliente (PF crédito) Documentos Documento de identificación.   …" at bounding box center [442, 155] width 503 height 191
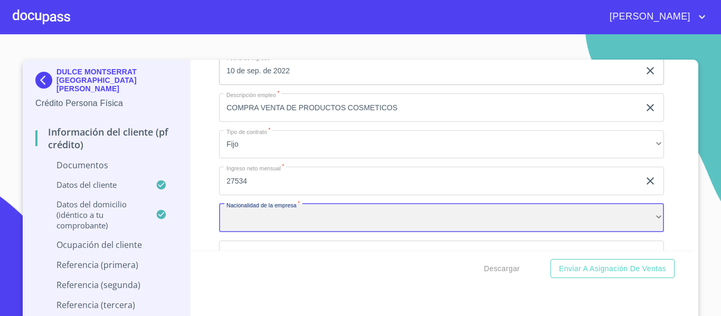
click at [228, 218] on div "​" at bounding box center [441, 218] width 445 height 29
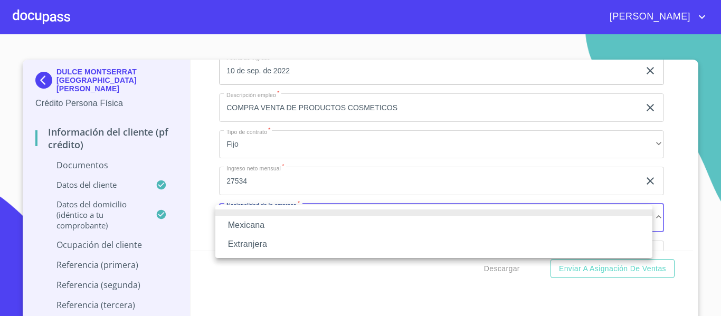
click at [252, 231] on li "Mexicana" at bounding box center [433, 225] width 437 height 19
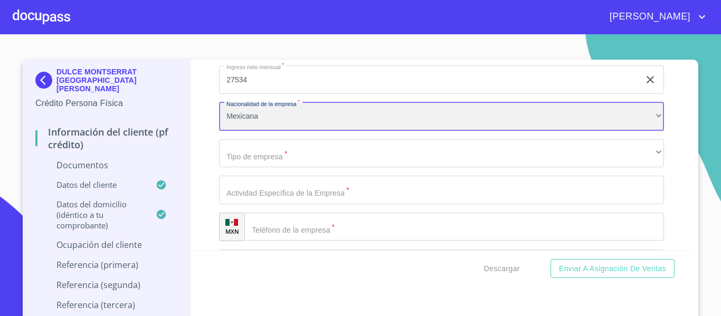
scroll to position [2588, 0]
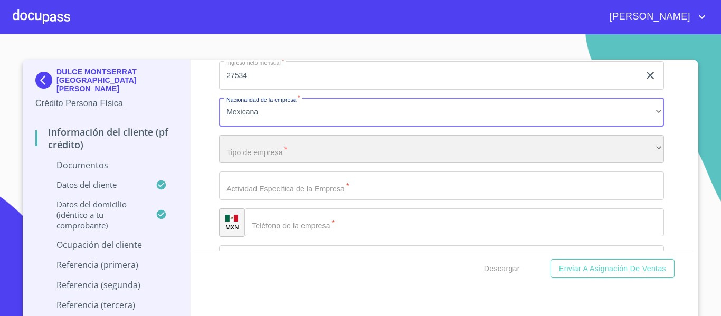
click at [255, 162] on div "​" at bounding box center [441, 149] width 445 height 29
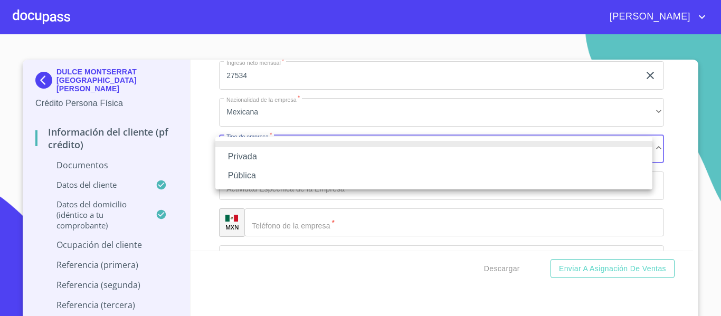
click at [254, 153] on li "Privada" at bounding box center [433, 156] width 437 height 19
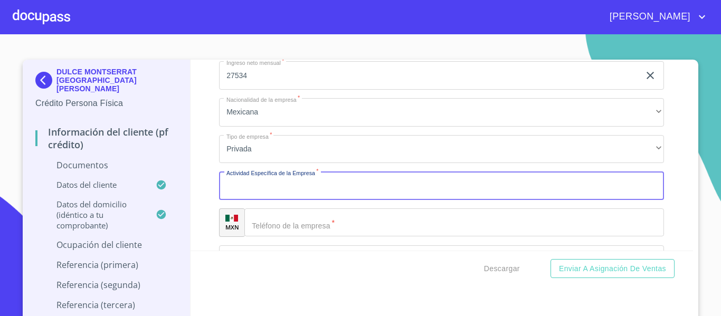
click at [274, 196] on input "Documento de identificación.   *" at bounding box center [441, 186] width 445 height 29
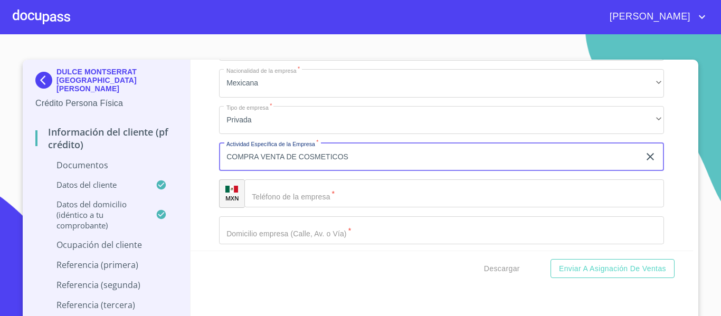
scroll to position [2641, 0]
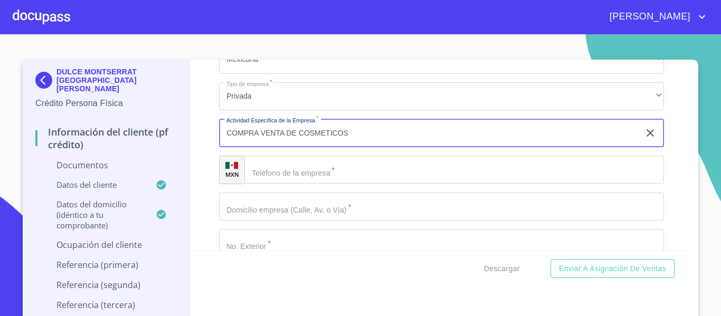
type input "COMPRA VENTA DE COSMETICOS"
click at [276, 160] on input "Documento de identificación.   *" at bounding box center [455, 170] width 420 height 29
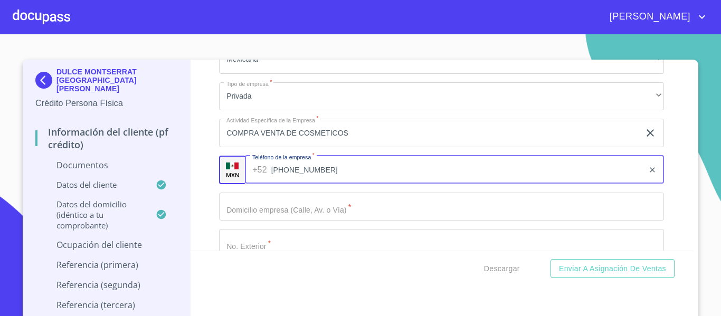
type input "[PHONE_NUMBER]"
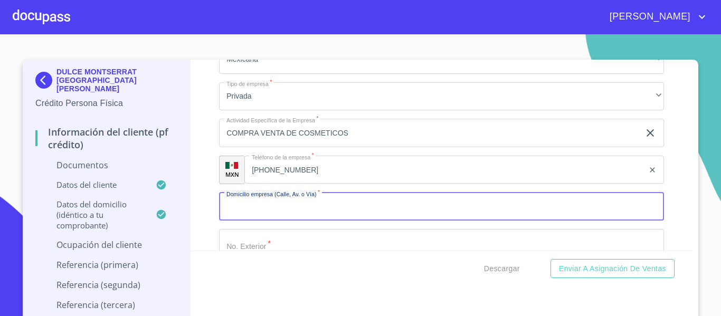
click at [276, 208] on input "Documento de identificación.   *" at bounding box center [441, 207] width 445 height 29
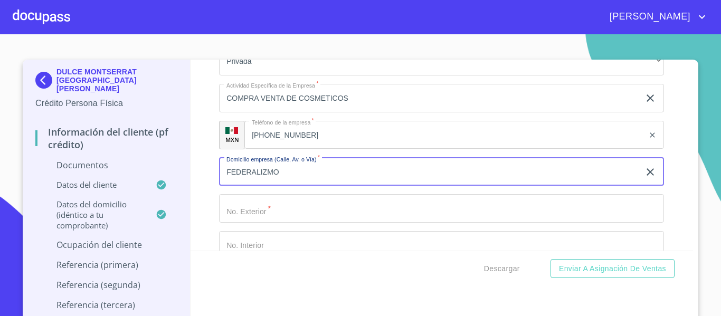
scroll to position [2694, 0]
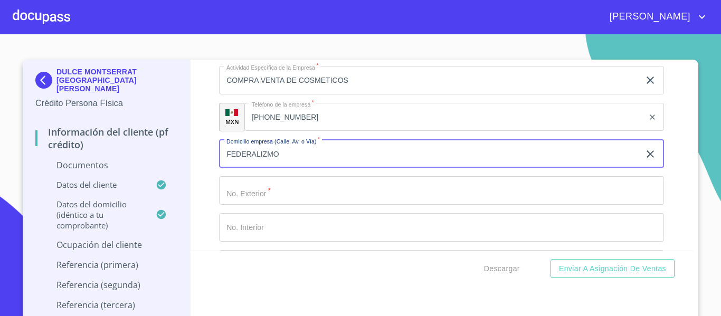
click at [265, 154] on input "FEDERALIZMO" at bounding box center [429, 154] width 421 height 29
type input "FEDERALISMO"
click at [265, 183] on input "Documento de identificación.   *" at bounding box center [441, 190] width 445 height 29
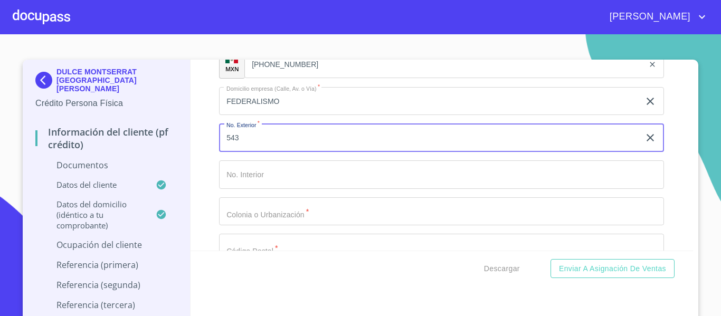
scroll to position [2799, 0]
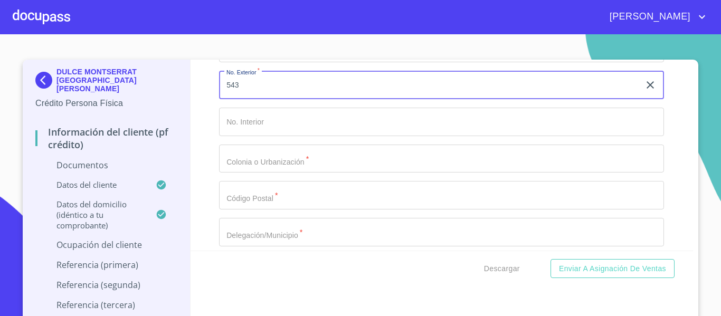
type input "543"
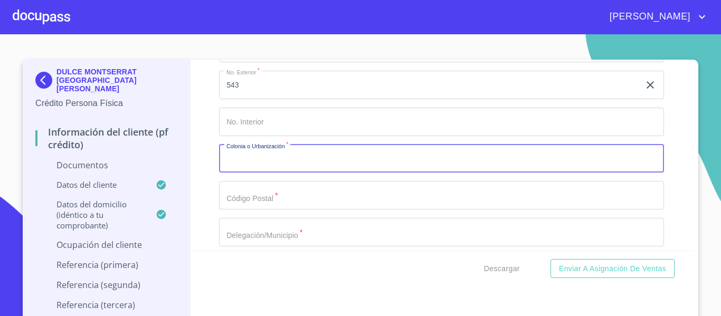
click at [255, 164] on input "Documento de identificación.   *" at bounding box center [441, 159] width 445 height 29
type input "MEXICALTZINGO"
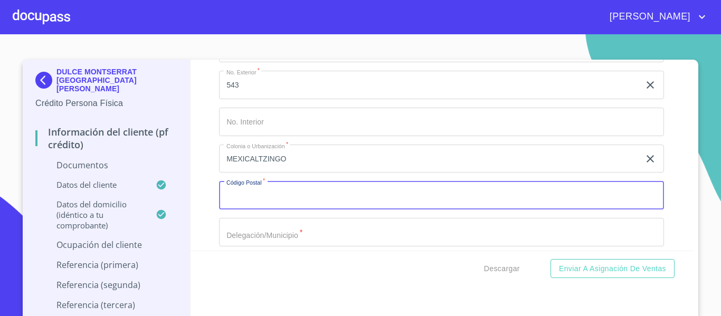
click at [270, 199] on input "Documento de identificación.   *" at bounding box center [441, 195] width 445 height 29
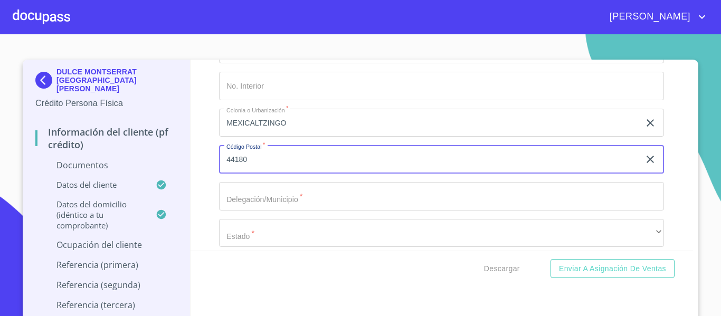
scroll to position [2852, 0]
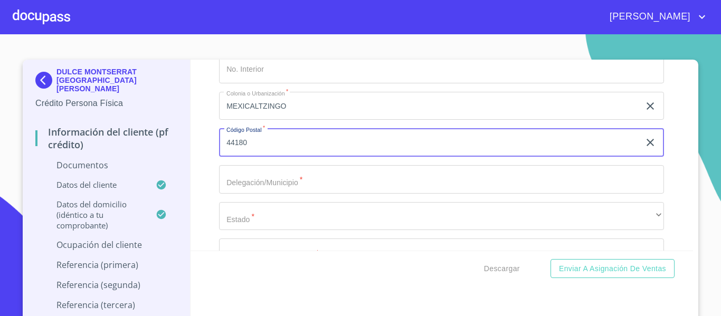
type input "44180"
click at [275, 179] on input "Documento de identificación.   *" at bounding box center [441, 179] width 445 height 29
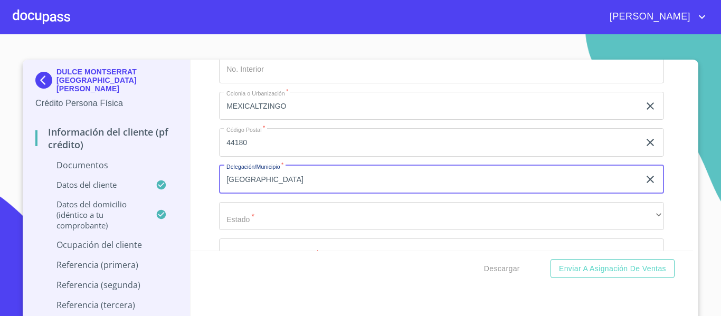
scroll to position [2905, 0]
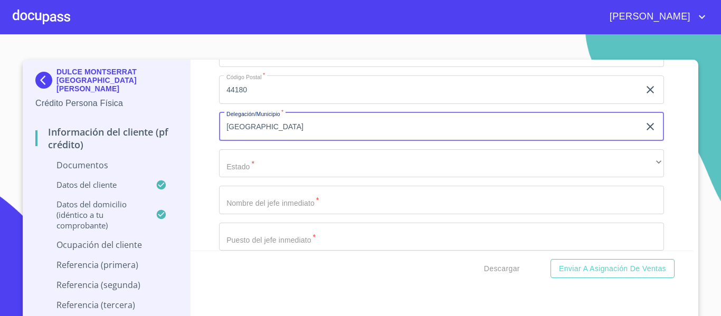
type input "[GEOGRAPHIC_DATA]"
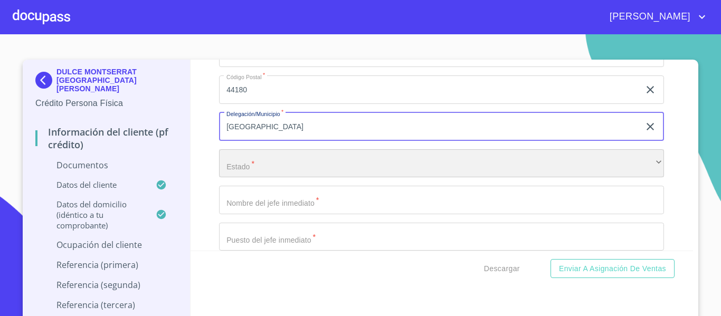
click at [241, 175] on div "​" at bounding box center [441, 163] width 445 height 29
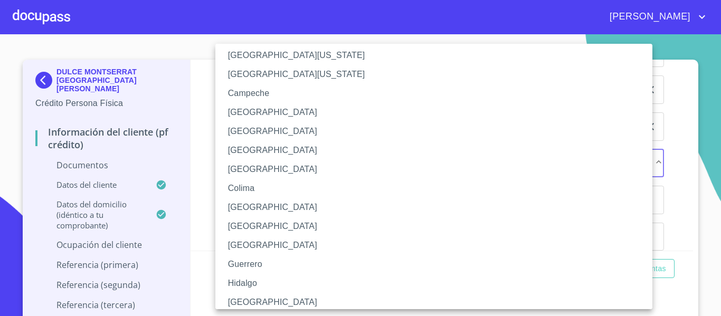
scroll to position [53, 0]
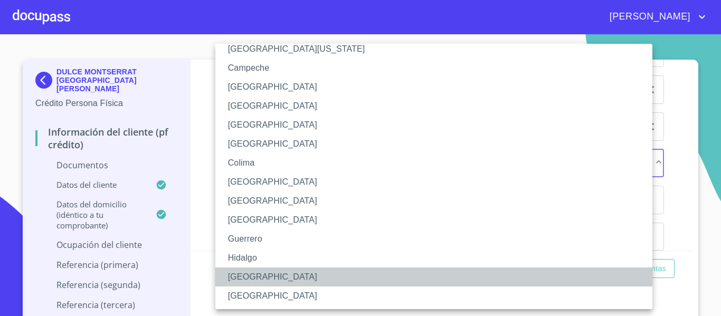
click at [251, 270] on li "[GEOGRAPHIC_DATA]" at bounding box center [437, 277] width 445 height 19
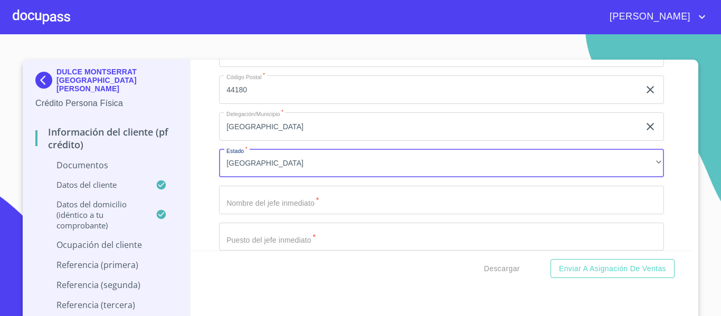
click at [256, 204] on input "Documento de identificación.   *" at bounding box center [441, 200] width 445 height 29
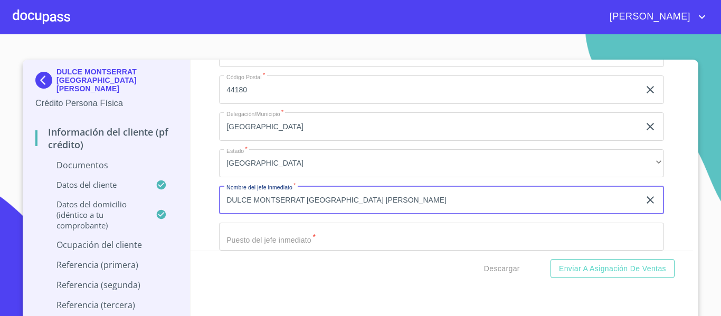
scroll to position [2958, 0]
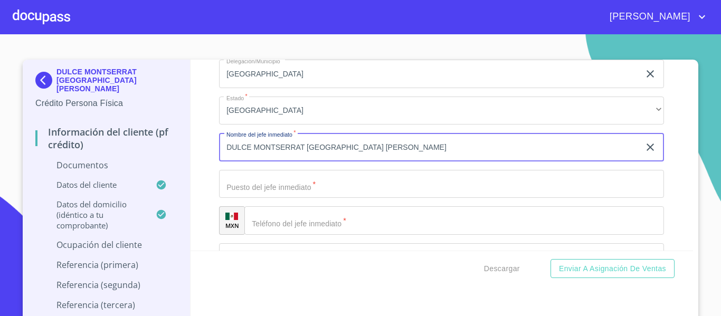
type input "DULCE MONTSERRAT [GEOGRAPHIC_DATA] [PERSON_NAME]"
click at [279, 184] on input "Documento de identificación.   *" at bounding box center [441, 184] width 445 height 29
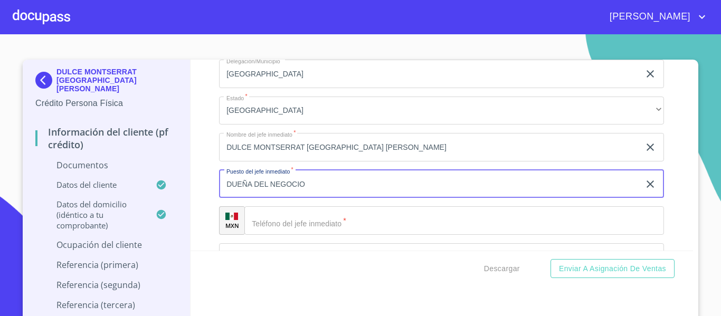
type input "DUEÑA DEL NEGOCIO"
click at [279, 217] on input "Documento de identificación.   *" at bounding box center [455, 221] width 420 height 29
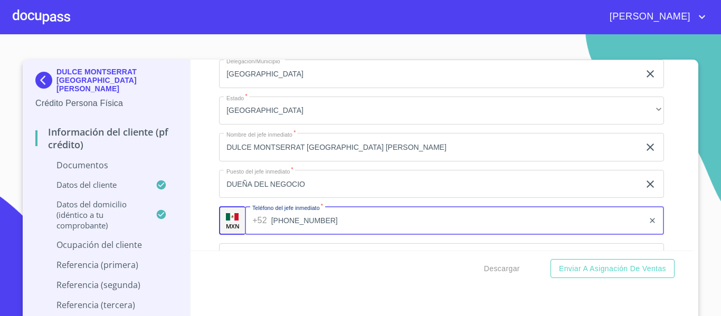
type input "[PHONE_NUMBER]"
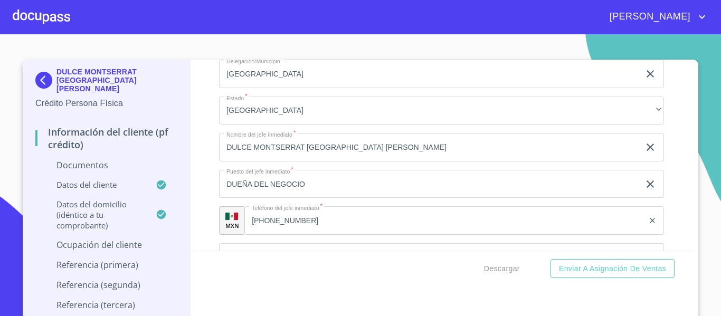
click at [213, 211] on div "Información del cliente (PF crédito) Documentos Documento de identificación.   …" at bounding box center [442, 155] width 503 height 191
click at [198, 218] on div "Información del cliente (PF crédito) Documentos Documento de identificación.   …" at bounding box center [442, 155] width 503 height 191
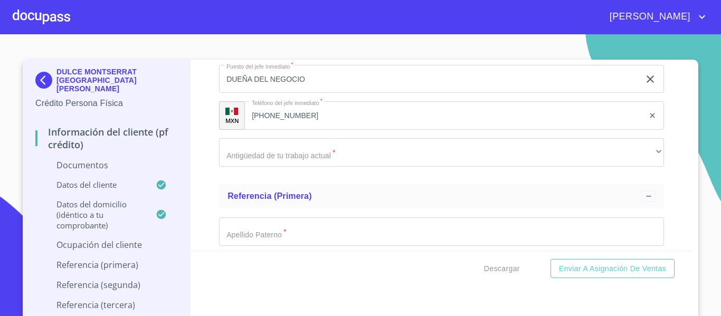
scroll to position [3063, 0]
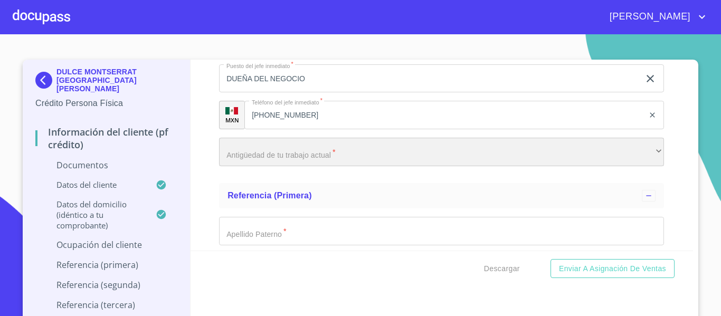
click at [223, 159] on div "​" at bounding box center [441, 152] width 445 height 29
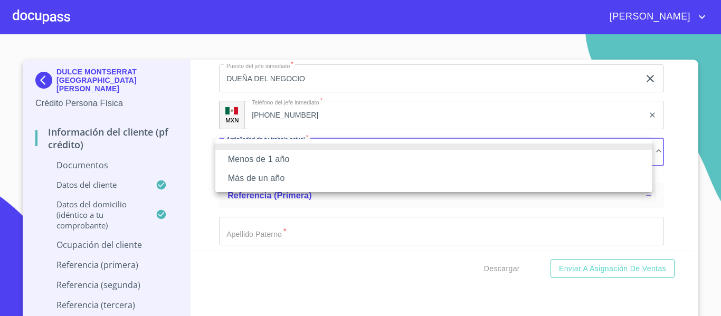
click at [232, 174] on li "Más de un año" at bounding box center [433, 178] width 437 height 19
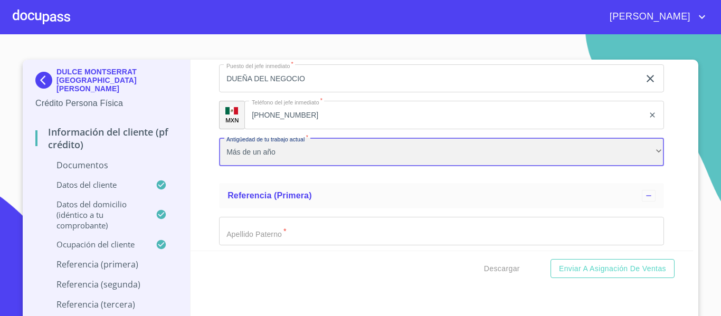
scroll to position [3116, 0]
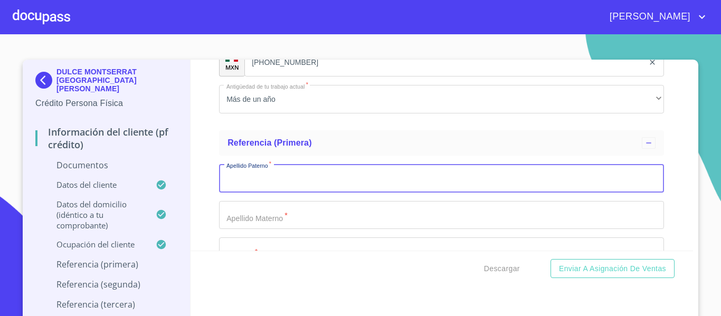
click at [232, 174] on input "Documento de identificación.   *" at bounding box center [441, 178] width 445 height 29
type input "[PERSON_NAME]"
click at [243, 221] on input "Documento de identificación.   *" at bounding box center [441, 215] width 445 height 29
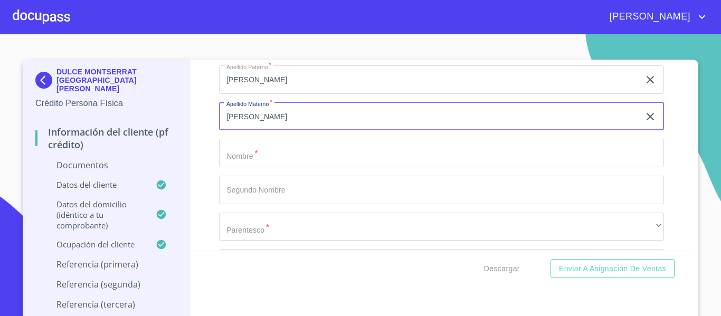
scroll to position [3275, 0]
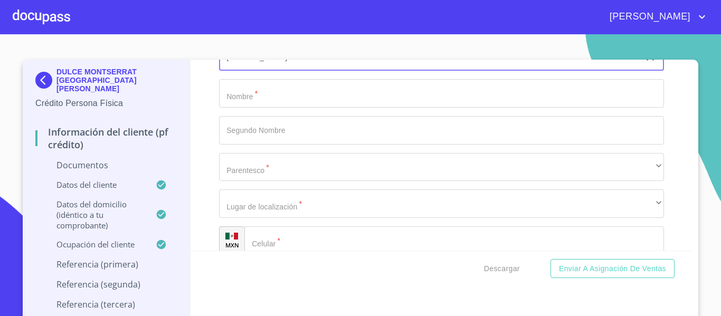
type input "[PERSON_NAME]"
click at [267, 94] on input "Documento de identificación.   *" at bounding box center [441, 93] width 445 height 29
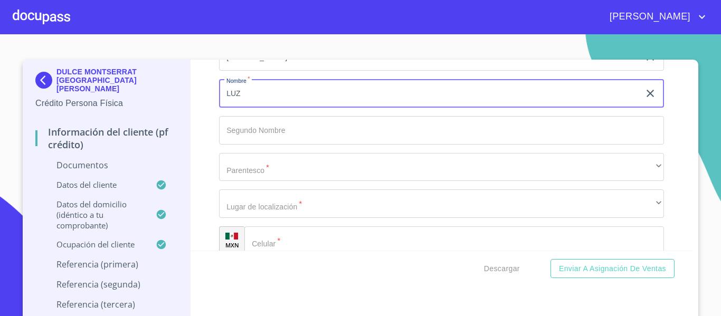
type input "LUZ"
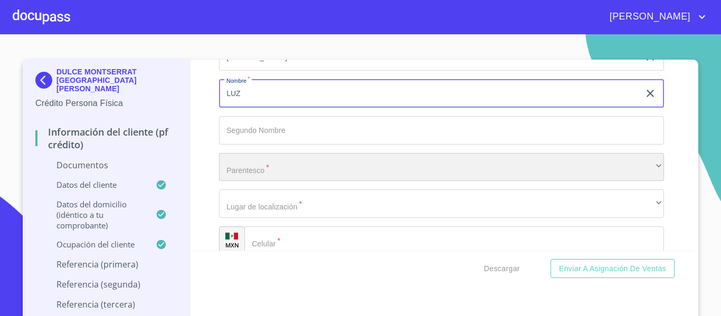
click at [253, 166] on div "​" at bounding box center [441, 167] width 445 height 29
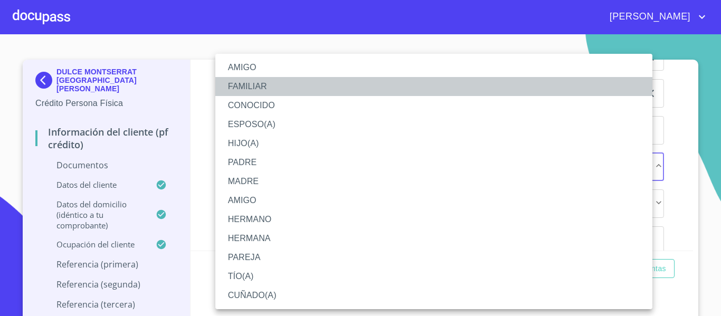
click at [234, 87] on li "FAMILIAR" at bounding box center [433, 86] width 437 height 19
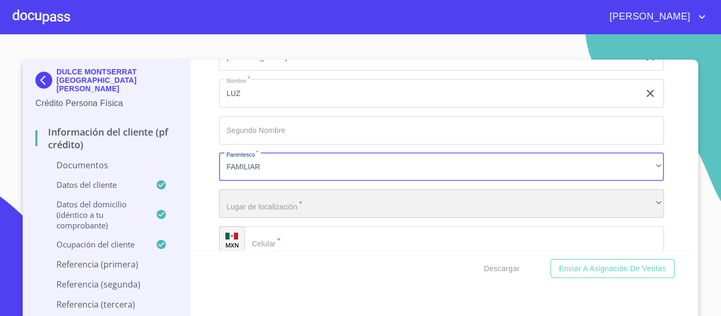
click at [266, 210] on div "​" at bounding box center [441, 204] width 445 height 29
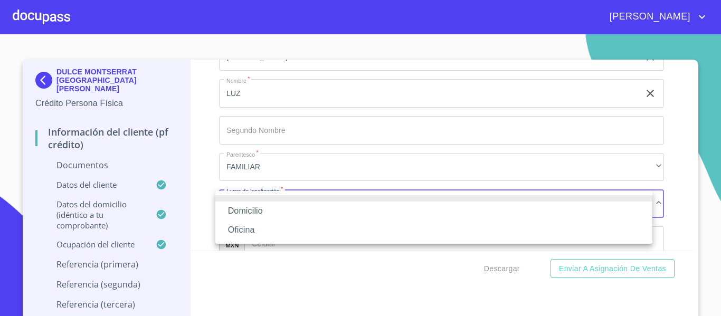
click at [252, 211] on li "Domicilio" at bounding box center [433, 211] width 437 height 19
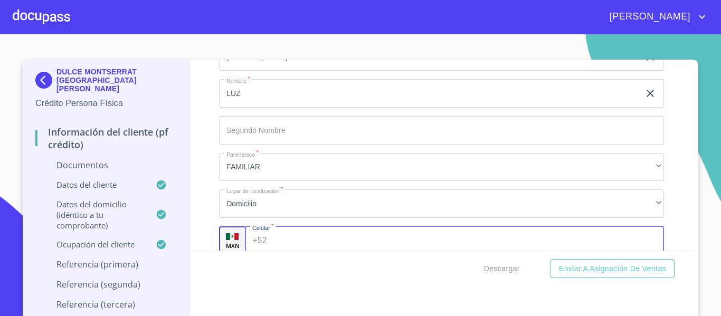
click at [273, 246] on input "Documento de identificación.   *" at bounding box center [467, 241] width 393 height 29
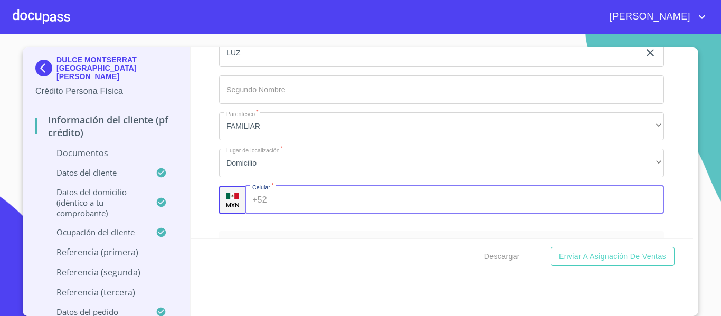
scroll to position [3327, 0]
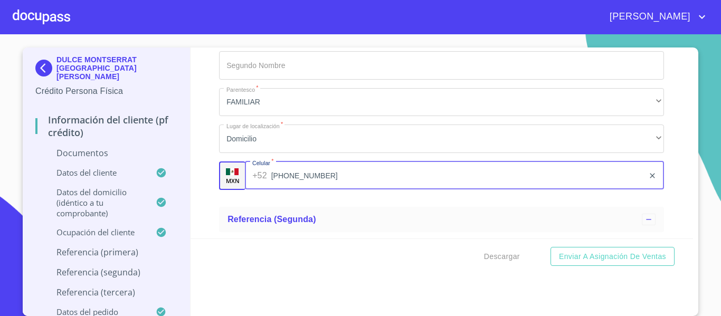
type input "[PHONE_NUMBER]"
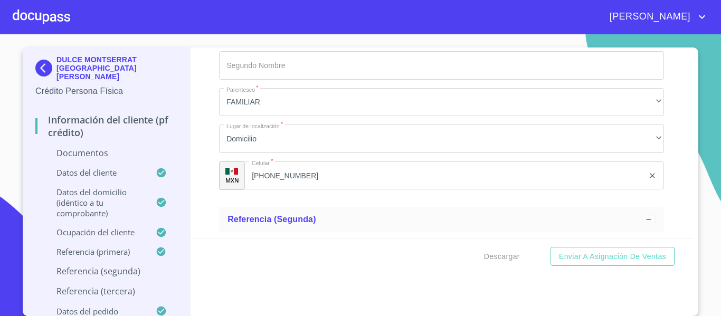
click at [199, 210] on div "Información del cliente (PF crédito) Documentos Documento de identificación.   …" at bounding box center [442, 143] width 503 height 191
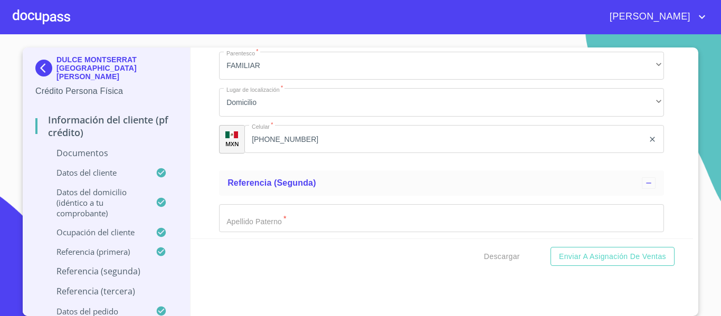
scroll to position [3380, 0]
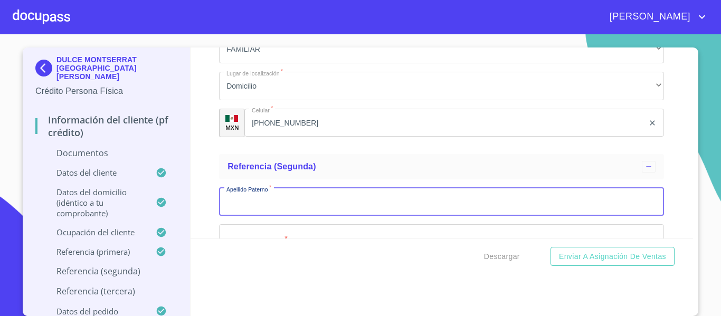
click at [219, 195] on input "Documento de identificación.   *" at bounding box center [441, 202] width 445 height 29
type input "O"
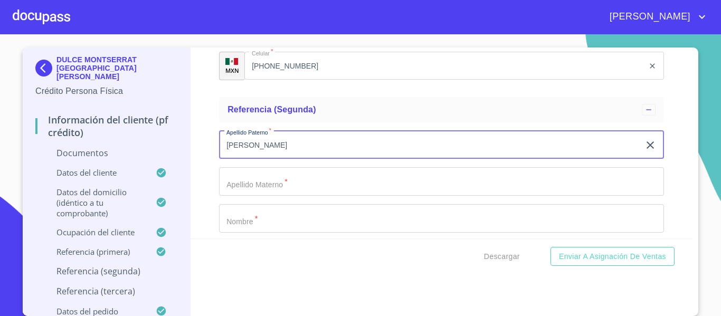
scroll to position [3486, 0]
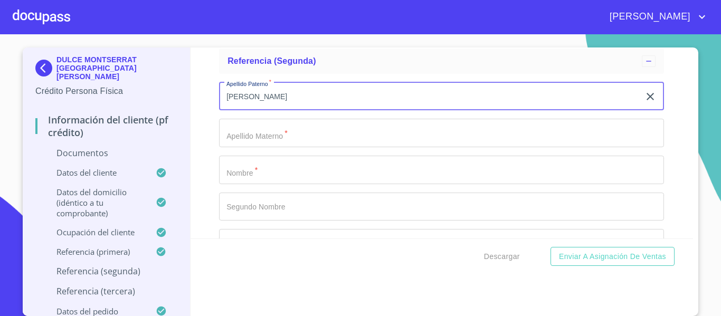
type input "[PERSON_NAME]"
click at [241, 140] on input "Documento de identificación.   *" at bounding box center [441, 133] width 445 height 29
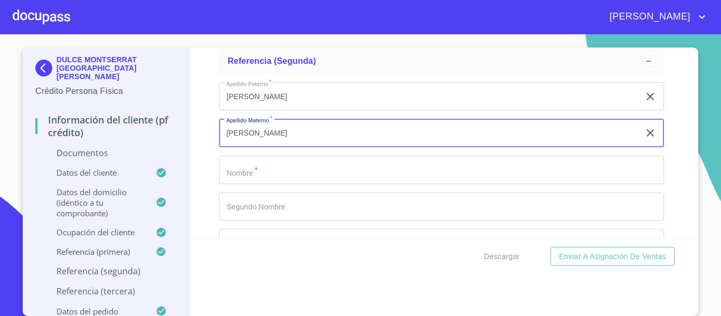
type input "[PERSON_NAME]"
click at [248, 166] on input "Documento de identificación.   *" at bounding box center [441, 170] width 445 height 29
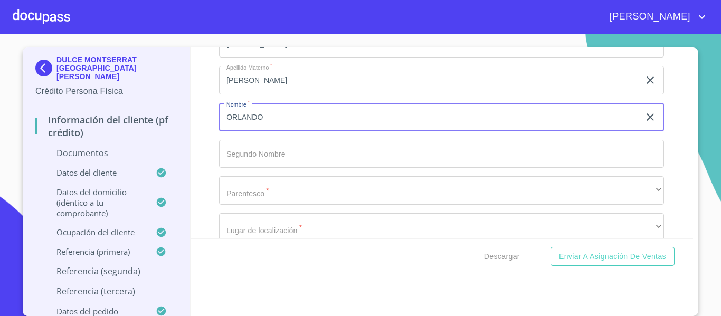
scroll to position [3592, 0]
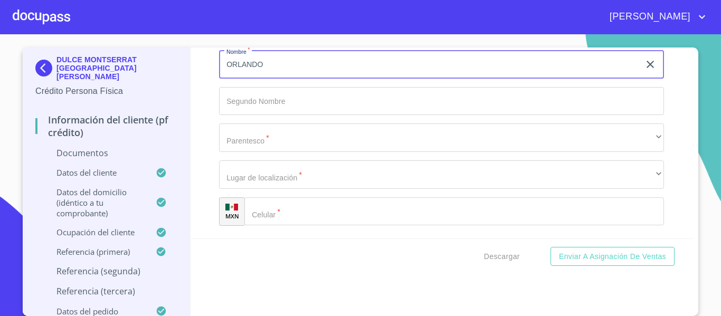
type input "ORLANDO"
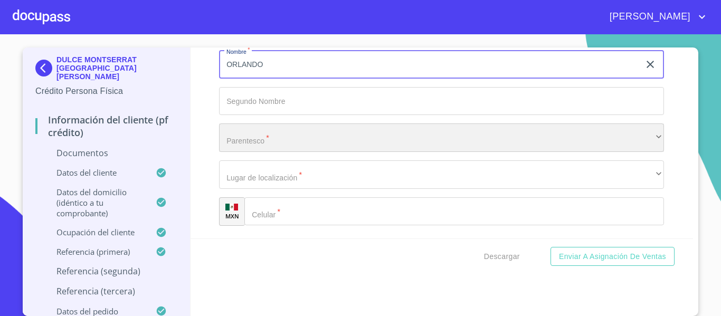
click at [240, 148] on div "​" at bounding box center [441, 138] width 445 height 29
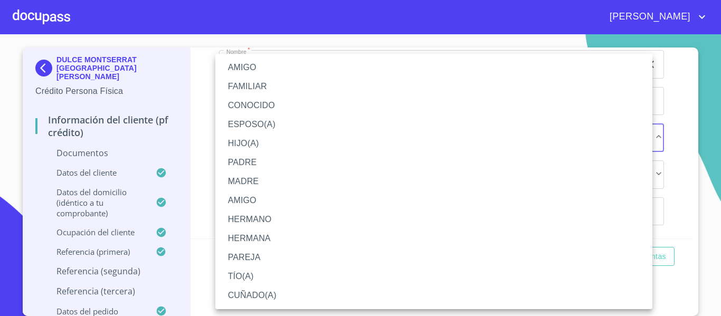
click at [244, 261] on li "PAREJA" at bounding box center [433, 257] width 437 height 19
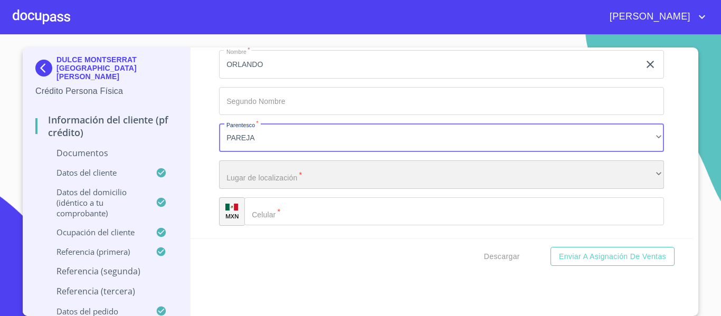
click at [237, 180] on div "​" at bounding box center [441, 175] width 445 height 29
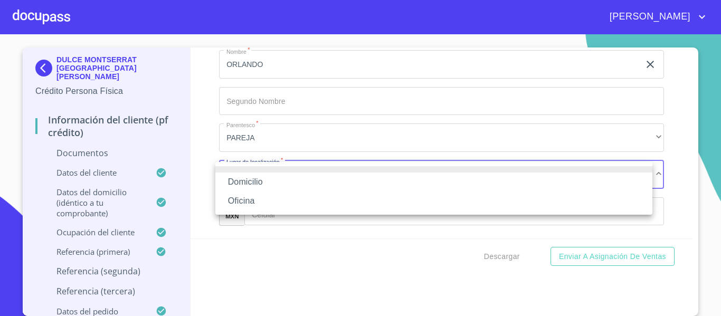
click at [238, 179] on li "Domicilio" at bounding box center [433, 182] width 437 height 19
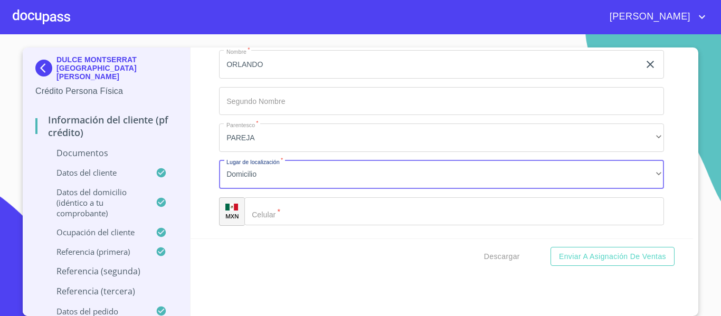
click at [265, 207] on div "​" at bounding box center [455, 212] width 420 height 29
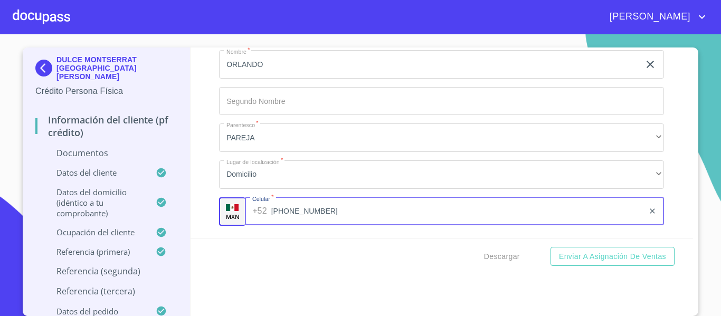
type input "[PHONE_NUMBER]"
click at [197, 239] on div "Descargar Enviar a Asignación de Ventas" at bounding box center [442, 257] width 503 height 36
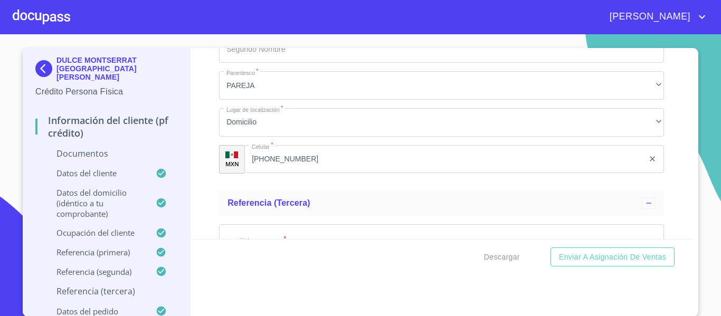
scroll to position [3697, 0]
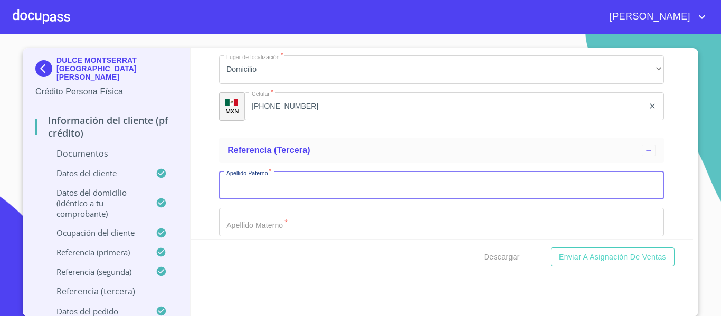
click at [238, 189] on input "Documento de identificación.   *" at bounding box center [441, 186] width 445 height 29
type input "[PERSON_NAME]"
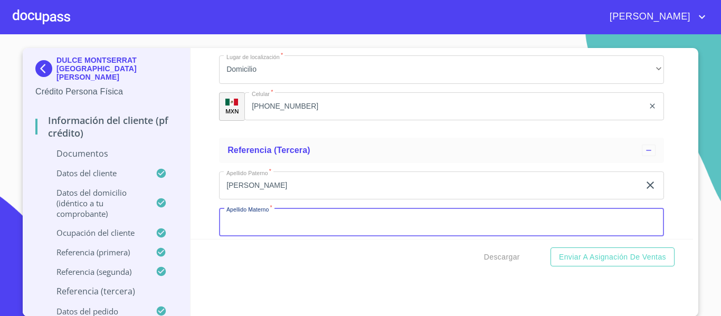
click at [252, 211] on input "Documento de identificación.   *" at bounding box center [441, 222] width 445 height 29
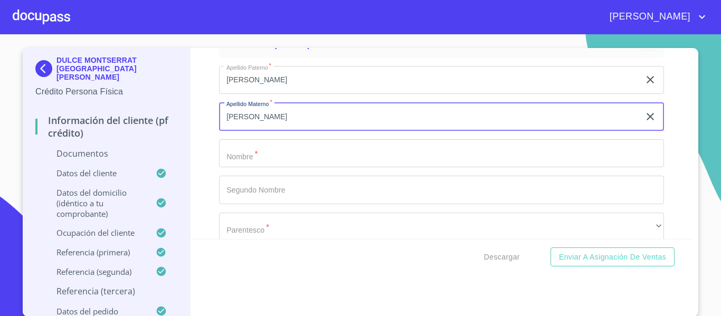
type input "[PERSON_NAME]"
click at [233, 154] on input "Documento de identificación.   *" at bounding box center [441, 153] width 445 height 29
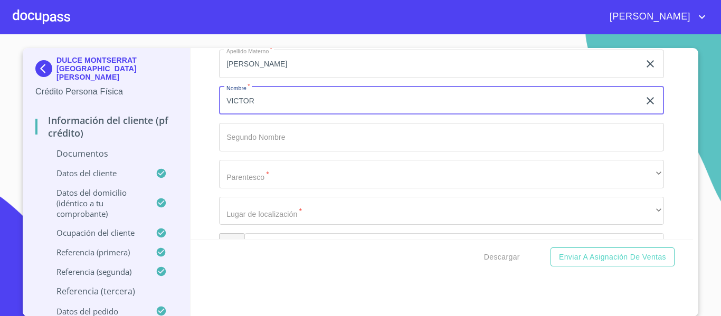
type input "VICTOR"
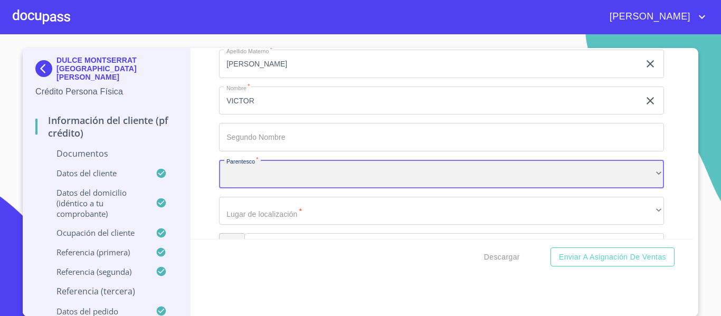
click at [247, 176] on div "​" at bounding box center [441, 174] width 445 height 29
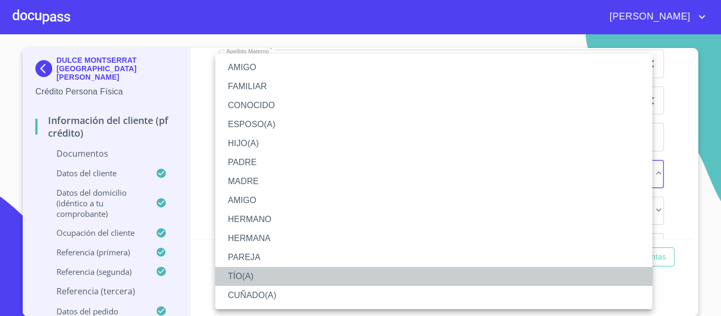
click at [241, 273] on li "TÍO(A)" at bounding box center [433, 276] width 437 height 19
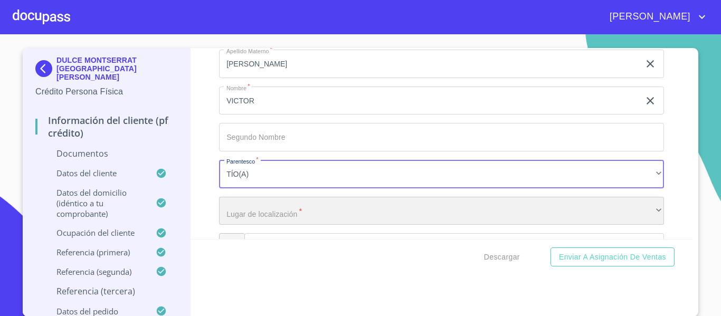
click at [244, 213] on div "​" at bounding box center [441, 211] width 445 height 29
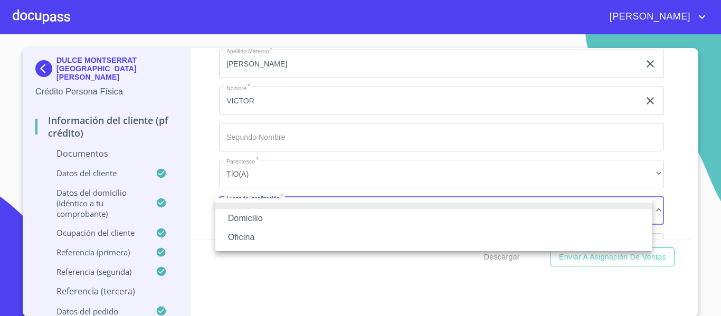
click at [243, 212] on li "Domicilio" at bounding box center [433, 218] width 437 height 19
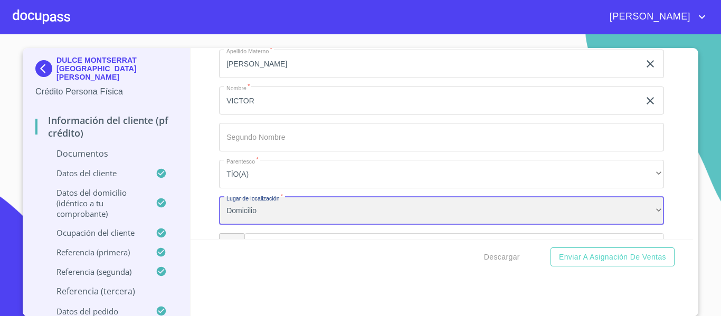
scroll to position [3961, 0]
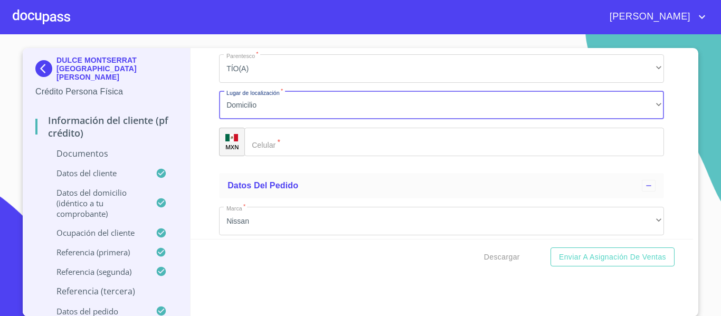
click at [249, 152] on div "​" at bounding box center [455, 142] width 420 height 29
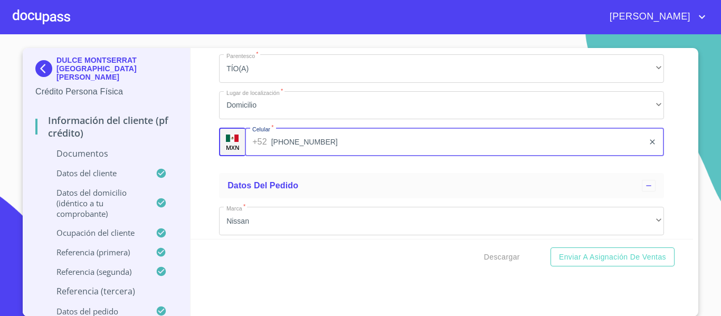
type input "[PHONE_NUMBER]"
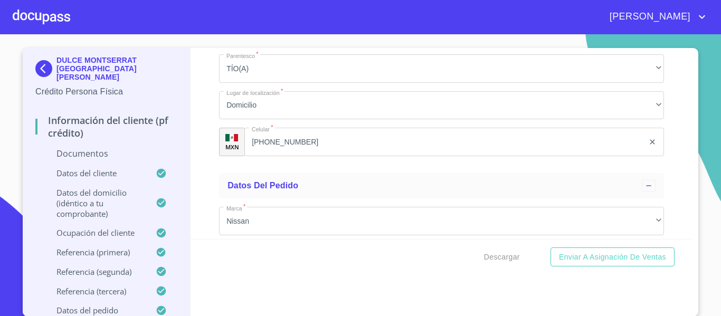
click at [211, 163] on div "Información del cliente (PF crédito) Documentos Documento de identificación.   …" at bounding box center [442, 143] width 503 height 191
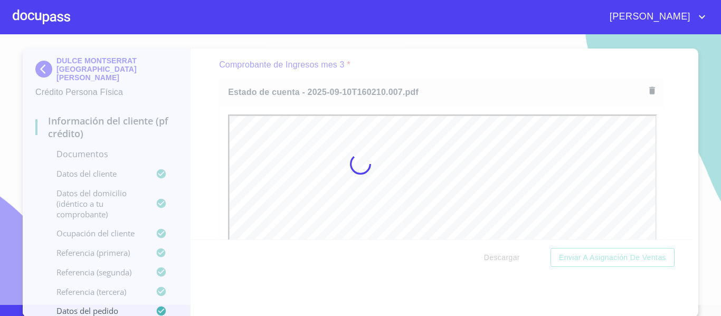
scroll to position [0, 0]
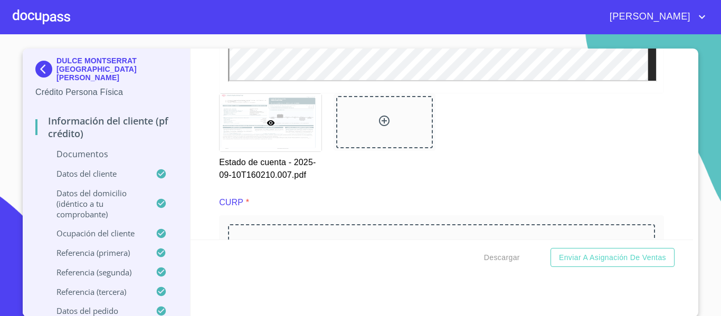
click at [191, 178] on div "Información del cliente (PF crédito) Documentos Documento de identificación.   …" at bounding box center [442, 144] width 503 height 191
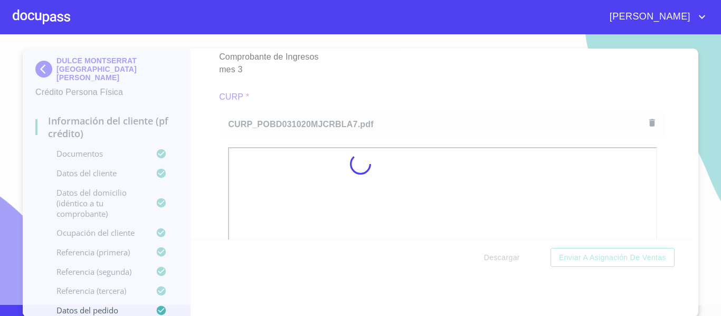
scroll to position [11, 0]
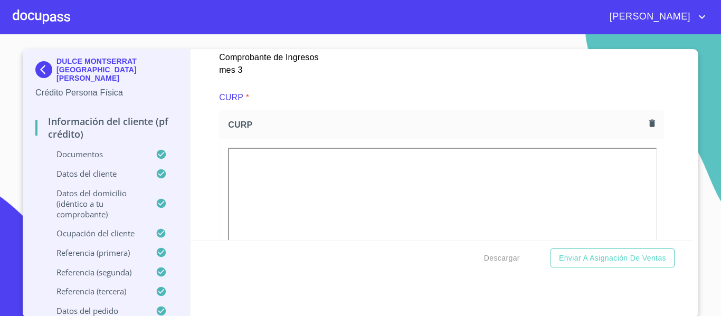
click at [205, 187] on div "Información del cliente (PF crédito) Documentos Documento de identificación.   …" at bounding box center [442, 144] width 503 height 191
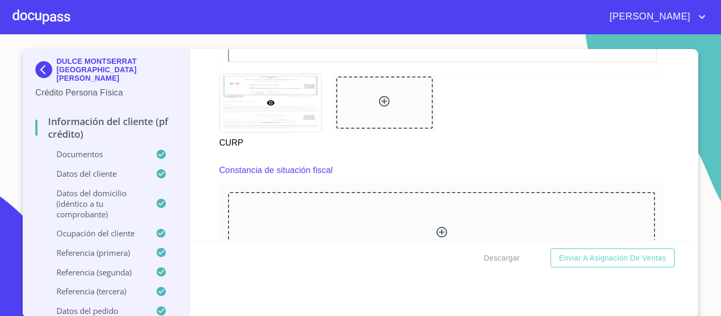
scroll to position [2799, 0]
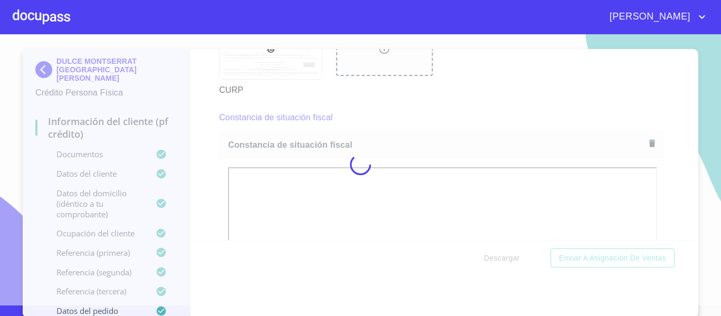
click at [216, 194] on div at bounding box center [360, 165] width 721 height 282
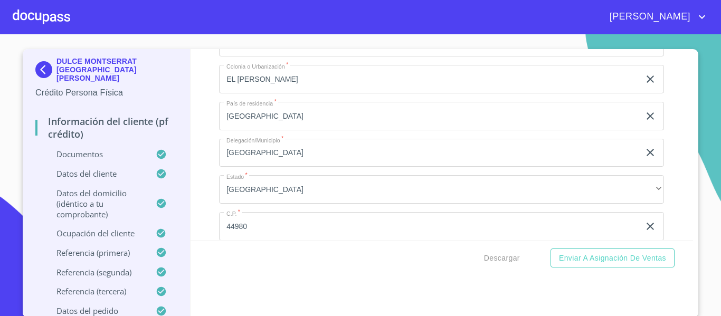
scroll to position [4173, 0]
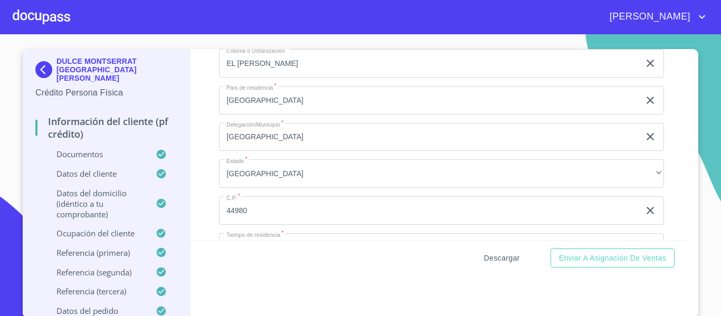
click at [499, 258] on span "Descargar" at bounding box center [502, 258] width 36 height 13
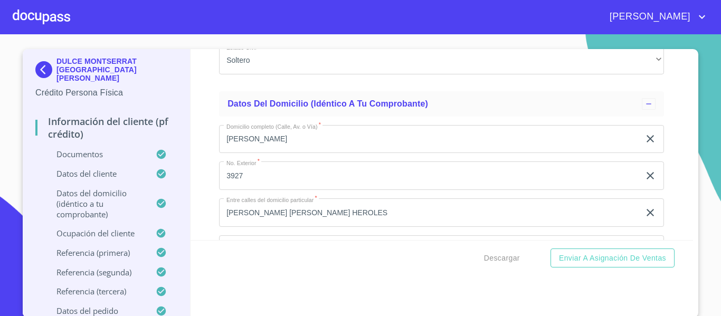
scroll to position [3803, 0]
